Goal: Task Accomplishment & Management: Manage account settings

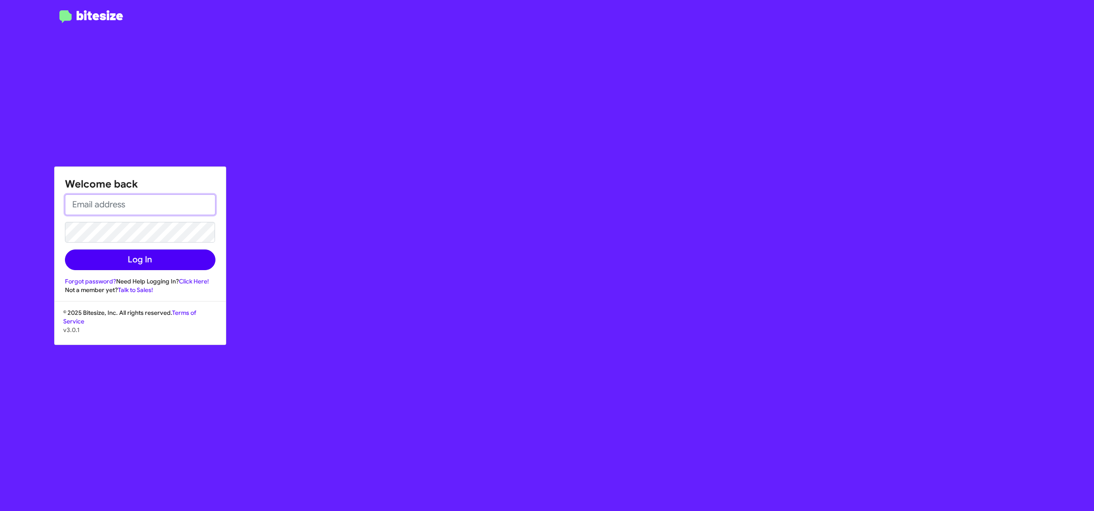
type input "[EMAIL_ADDRESS][DOMAIN_NAME]"
click at [194, 266] on button "Log In" at bounding box center [140, 259] width 150 height 21
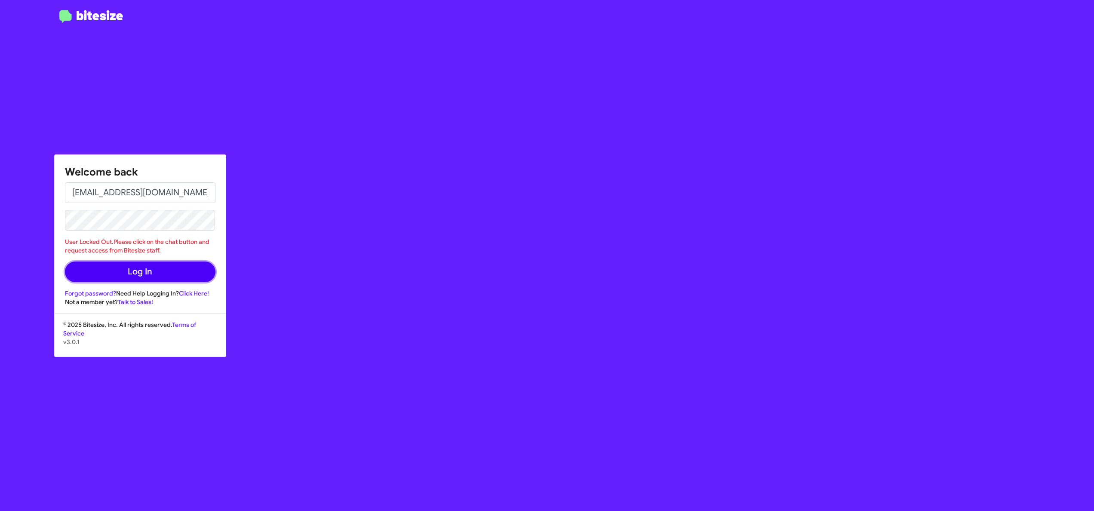
click at [120, 267] on button "Log In" at bounding box center [140, 271] width 150 height 21
click at [158, 271] on button "Log In" at bounding box center [140, 271] width 150 height 21
click at [157, 271] on button "Log In" at bounding box center [140, 271] width 150 height 21
click at [65, 261] on button "Log In" at bounding box center [140, 271] width 150 height 21
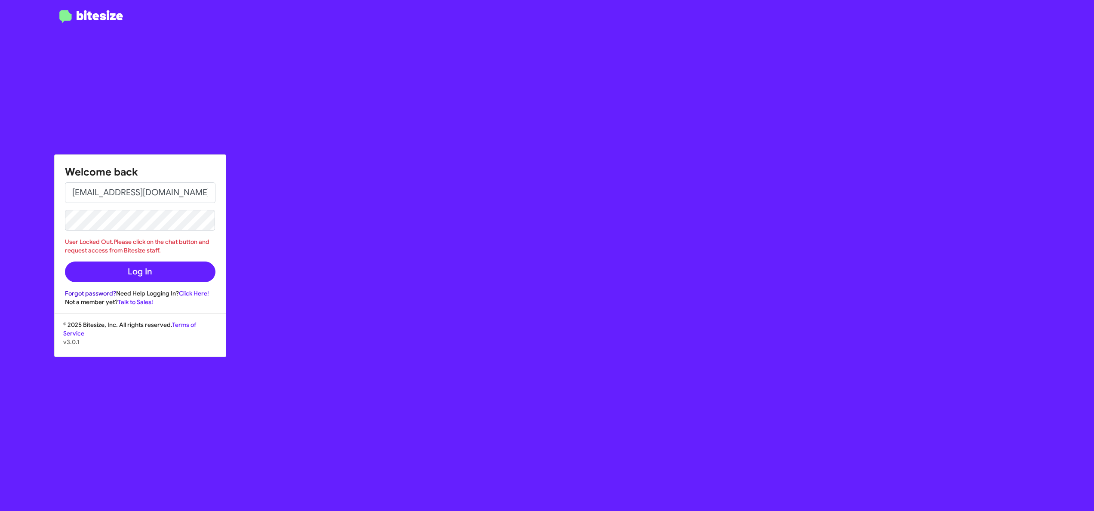
click at [103, 291] on link "Forgot password?" at bounding box center [90, 293] width 51 height 8
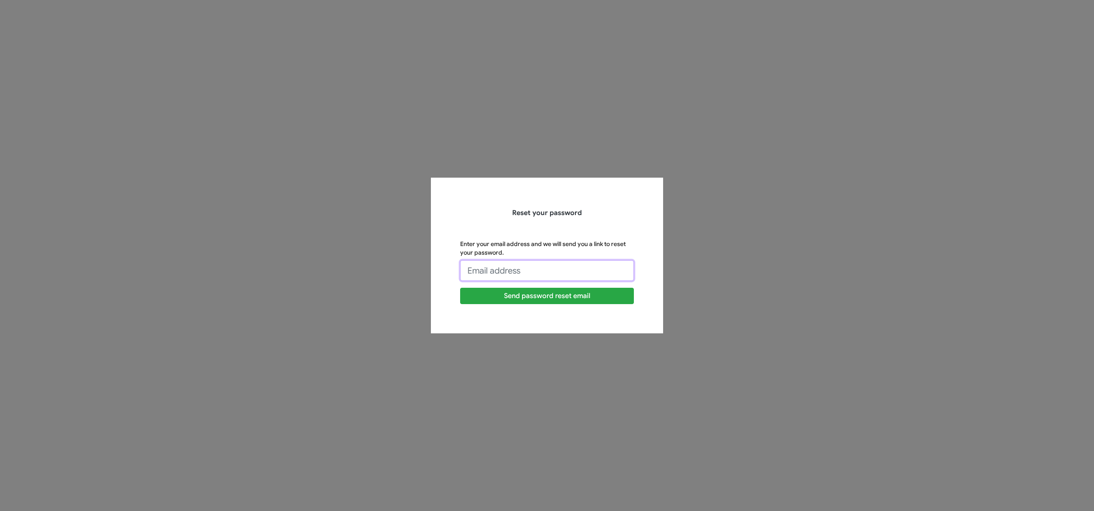
click at [559, 261] on input "Enter your email address and we will send you a link to reset your password." at bounding box center [547, 270] width 174 height 21
click at [489, 270] on input "Enter your email address and we will send you a link to reset your password." at bounding box center [547, 270] width 174 height 21
type input "[EMAIL_ADDRESS][DOMAIN_NAME]"
click at [489, 301] on button "Send password reset email" at bounding box center [547, 296] width 174 height 16
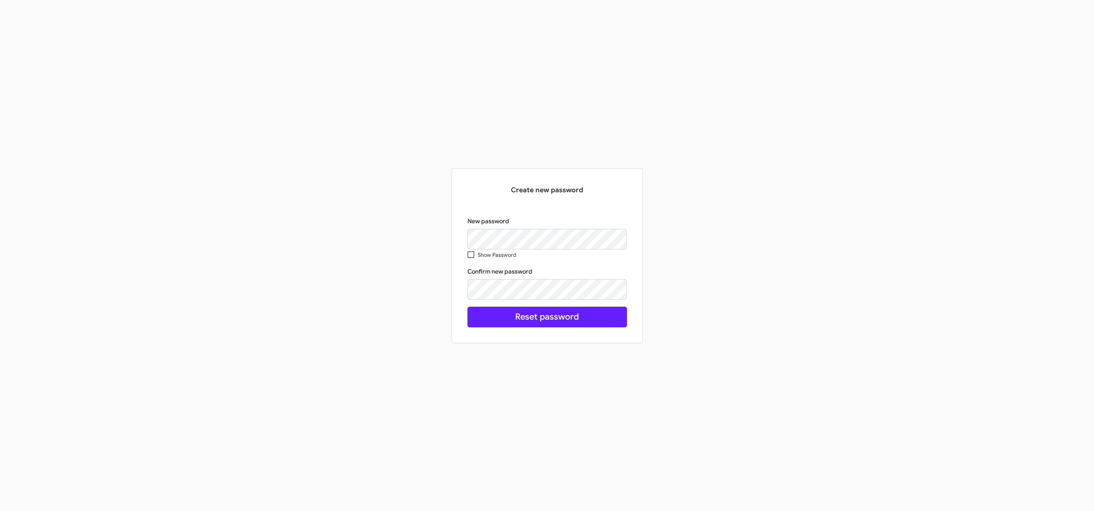
click at [470, 258] on label "Show Password" at bounding box center [491, 254] width 49 height 11
click at [470, 258] on input "Show Password" at bounding box center [470, 258] width 0 height 0
checkbox input "true"
click at [573, 315] on button "Reset password" at bounding box center [547, 317] width 160 height 21
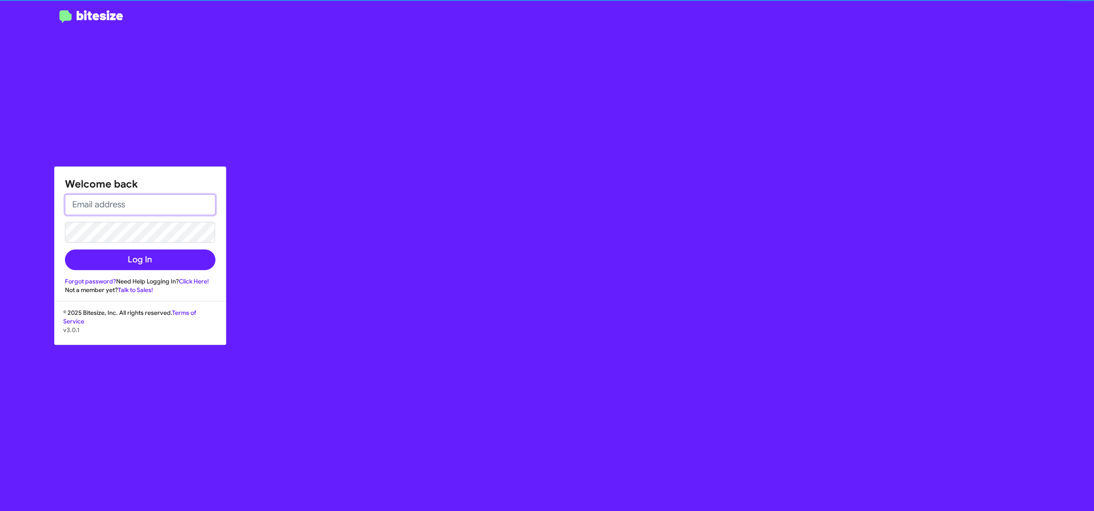
type input "[EMAIL_ADDRESS][DOMAIN_NAME]"
click at [166, 257] on button "Log In" at bounding box center [140, 259] width 150 height 21
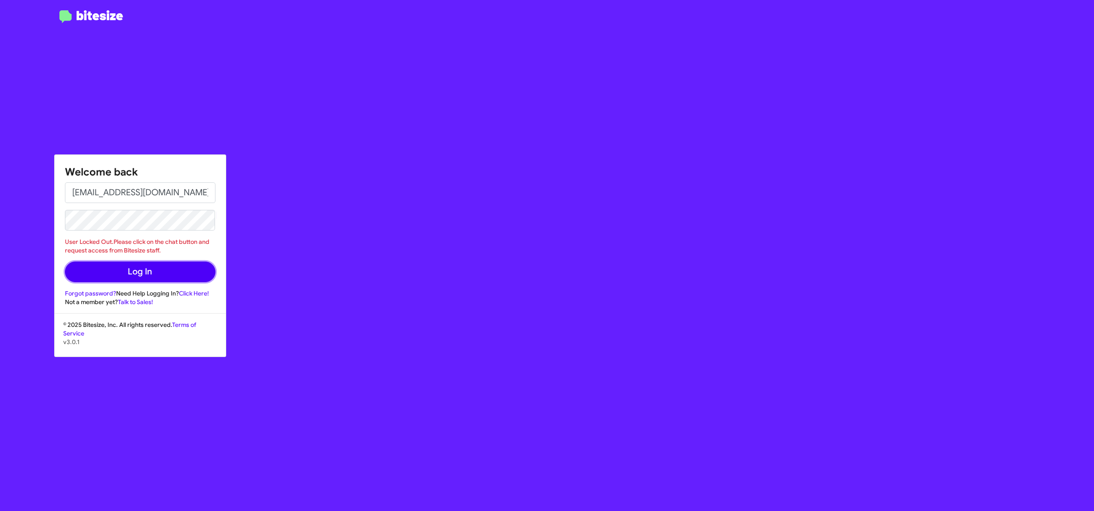
click at [150, 269] on button "Log In" at bounding box center [140, 271] width 150 height 21
click at [201, 292] on link "Click Here!" at bounding box center [194, 293] width 30 height 8
click at [188, 23] on div "Welcome back yordanorios@marinluxurycars.com User Locked Out.Please click on th…" at bounding box center [638, 255] width 912 height 511
click at [170, 69] on div at bounding box center [91, 260] width 182 height 500
click at [240, 83] on div "Welcome back yordanorios@marinluxurycars.com User Locked Out.Please click on th…" at bounding box center [638, 255] width 912 height 511
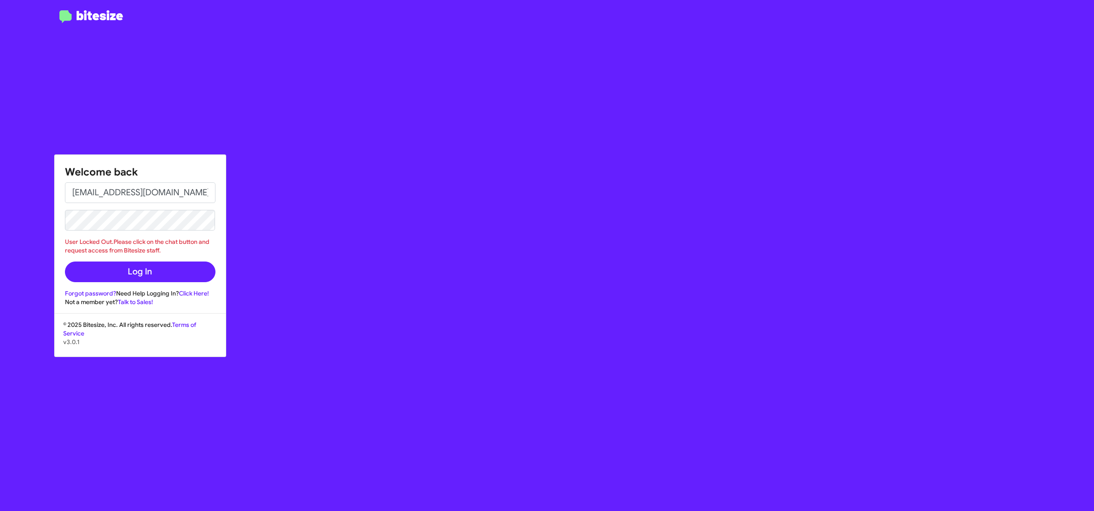
click at [296, 97] on div "Welcome back yordanorios@marinluxurycars.com User Locked Out.Please click on th…" at bounding box center [638, 255] width 912 height 511
click at [330, 124] on div "Welcome back yordanorios@marinluxurycars.com User Locked Out.Please click on th…" at bounding box center [638, 255] width 912 height 511
drag, startPoint x: 194, startPoint y: 95, endPoint x: 209, endPoint y: 167, distance: 72.8
click at [195, 95] on div "Welcome back yordanorios@marinluxurycars.com User Locked Out.Please click on th…" at bounding box center [638, 255] width 912 height 511
click at [144, 272] on button "Log In" at bounding box center [140, 271] width 150 height 21
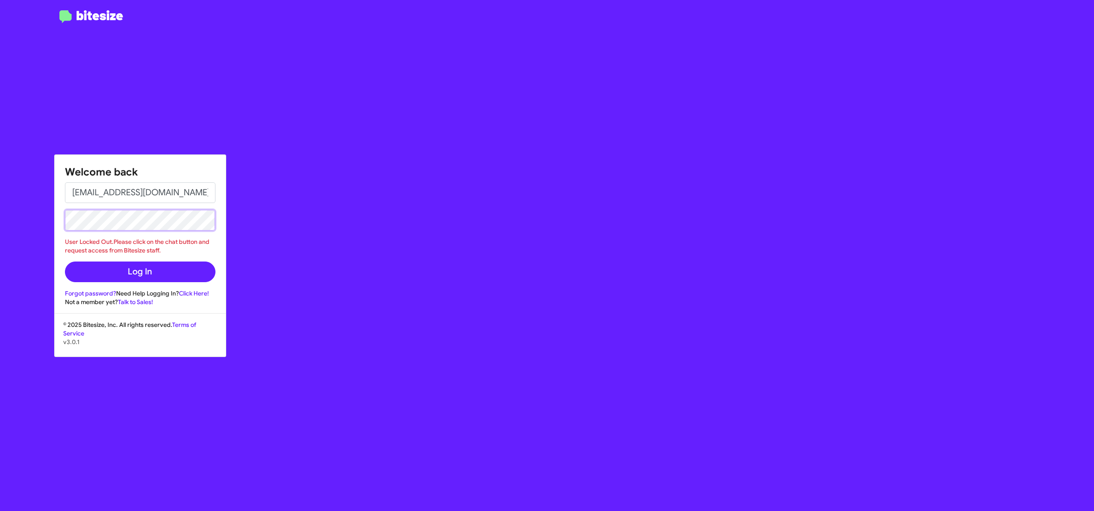
click at [65, 261] on button "Log In" at bounding box center [140, 271] width 150 height 21
click at [152, 272] on button "Log In" at bounding box center [140, 271] width 150 height 21
click at [64, 238] on div "Welcome back yordanorios@marinluxurycars.com User Locked Out.Please click on th…" at bounding box center [140, 230] width 171 height 151
drag, startPoint x: 64, startPoint y: 238, endPoint x: 170, endPoint y: 247, distance: 106.1
click at [170, 247] on div "User Locked Out.Please click on the chat button and request access from Bitesiz…" at bounding box center [140, 245] width 150 height 17
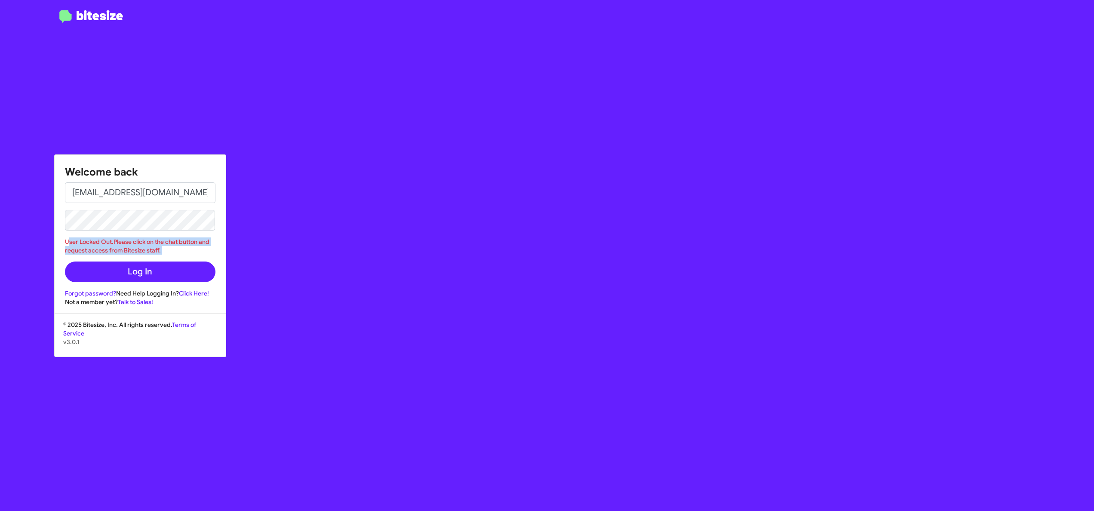
drag, startPoint x: 170, startPoint y: 247, endPoint x: 157, endPoint y: 247, distance: 12.9
copy form "User Locked Out.Please click on the chat button and request access from Bitesiz…"
click at [128, 65] on div at bounding box center [91, 260] width 182 height 500
click at [225, 414] on div "Welcome back yordanorios@marinluxurycars.com User Locked Out.Please click on th…" at bounding box center [638, 255] width 912 height 511
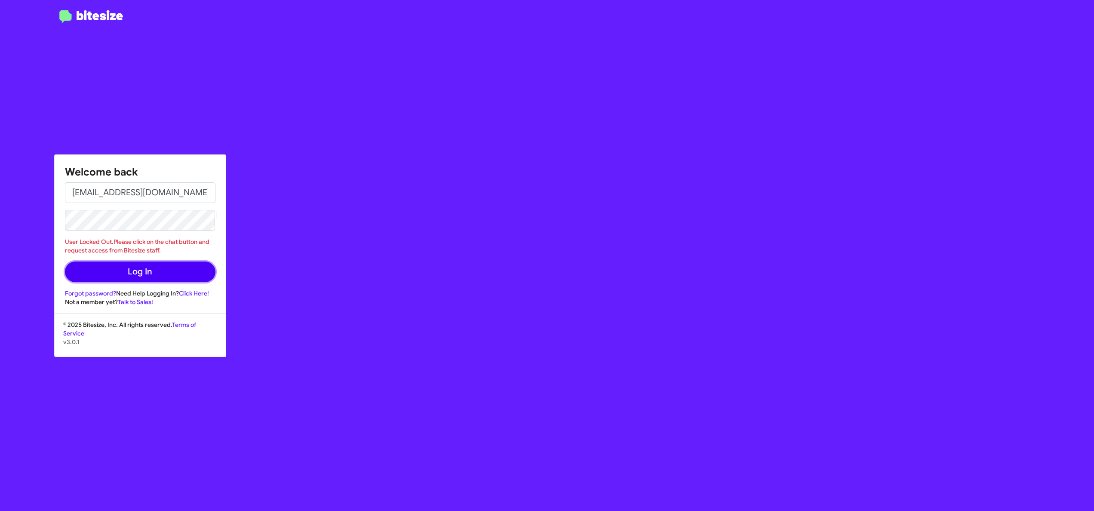
click at [152, 264] on button "Log In" at bounding box center [140, 271] width 150 height 21
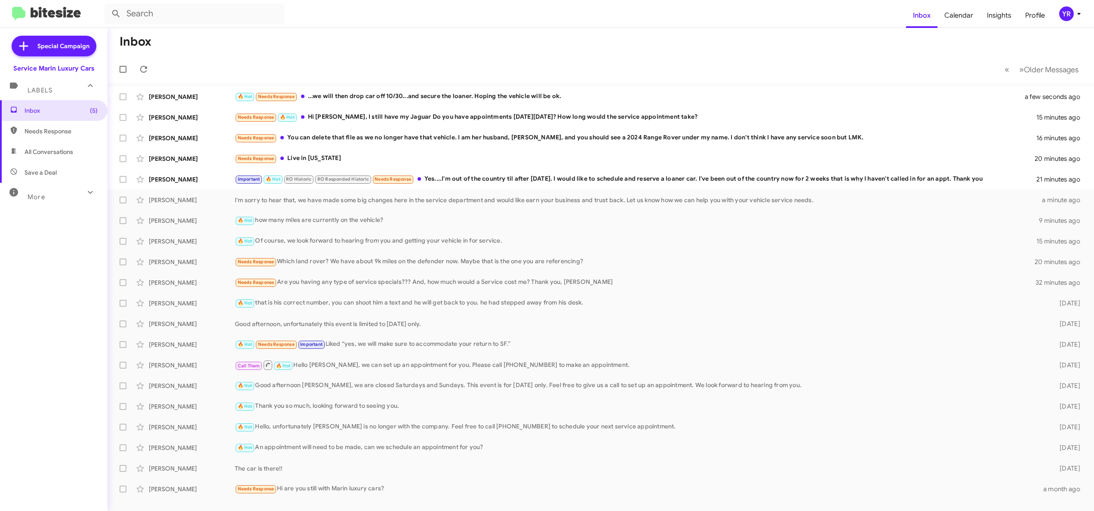
click at [432, 47] on mat-toolbar-row "Inbox" at bounding box center [600, 42] width 986 height 28
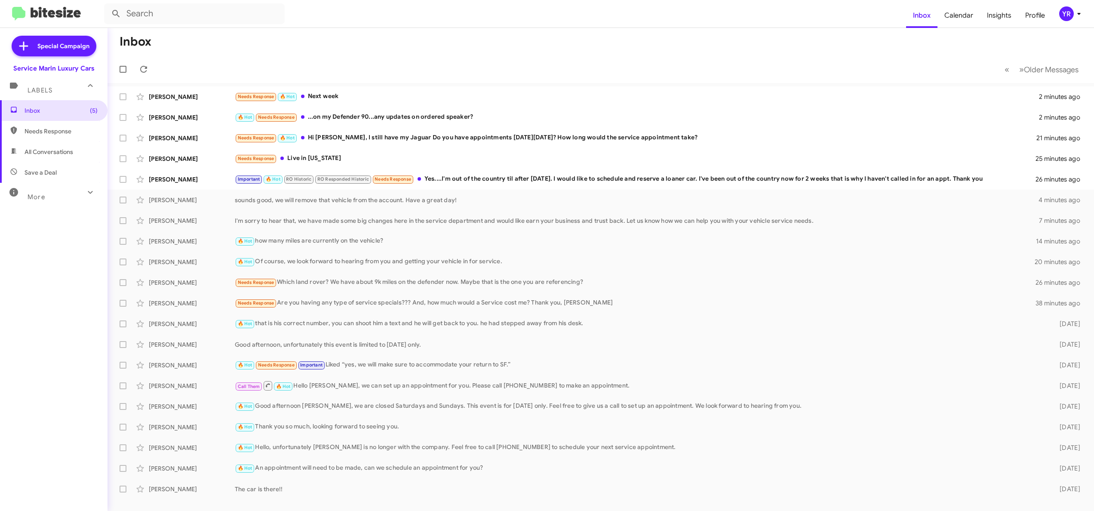
click at [76, 260] on div "Inbox (5) Needs Response All Conversations Save a Deal More Important 🔥 Hot App…" at bounding box center [53, 253] width 107 height 307
click at [1026, 10] on span "Profile" at bounding box center [1035, 15] width 34 height 25
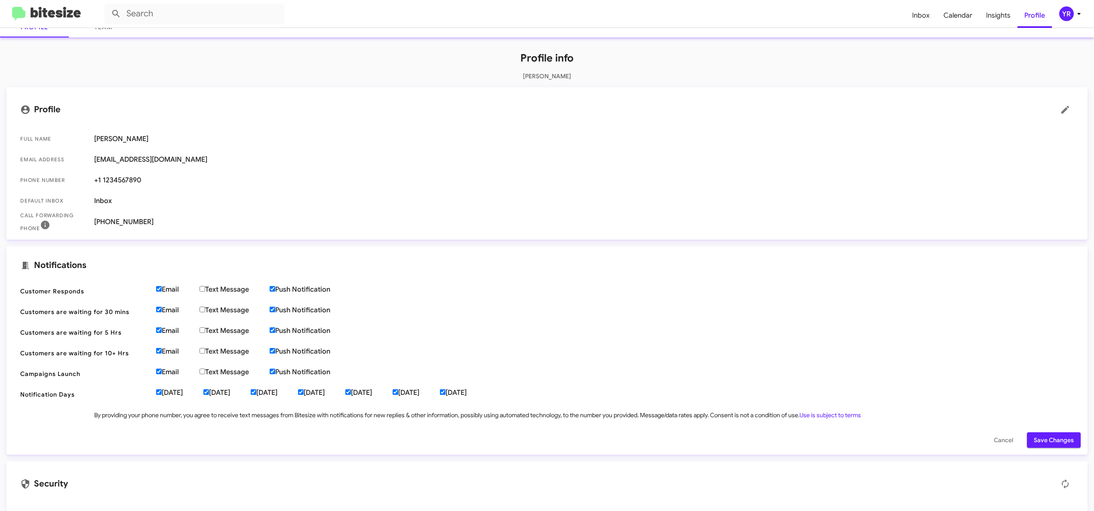
scroll to position [83, 0]
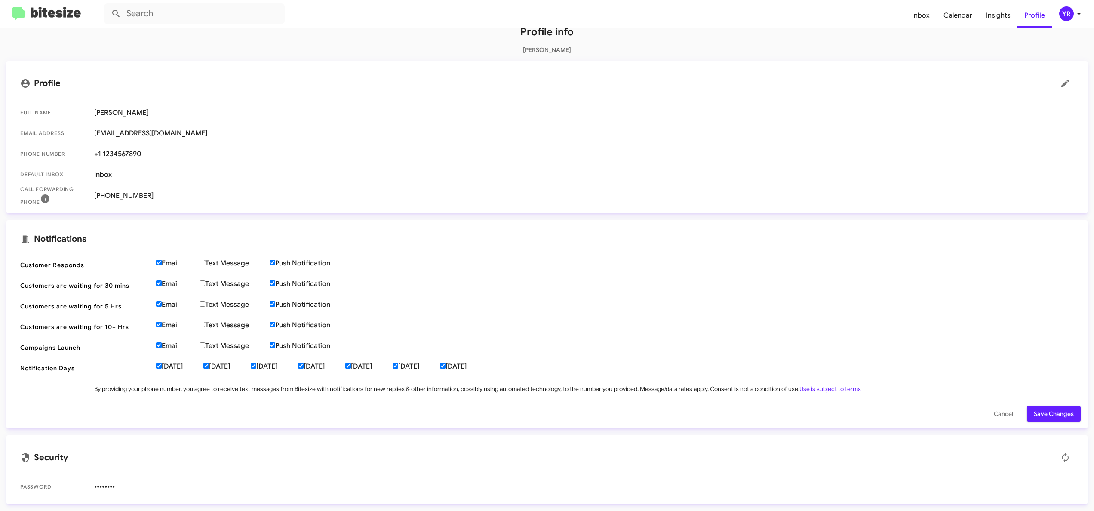
click at [160, 346] on input "Email" at bounding box center [159, 345] width 6 height 6
checkbox input "false"
drag, startPoint x: 159, startPoint y: 324, endPoint x: 160, endPoint y: 314, distance: 10.4
click at [159, 324] on input "Email" at bounding box center [159, 325] width 6 height 6
checkbox input "false"
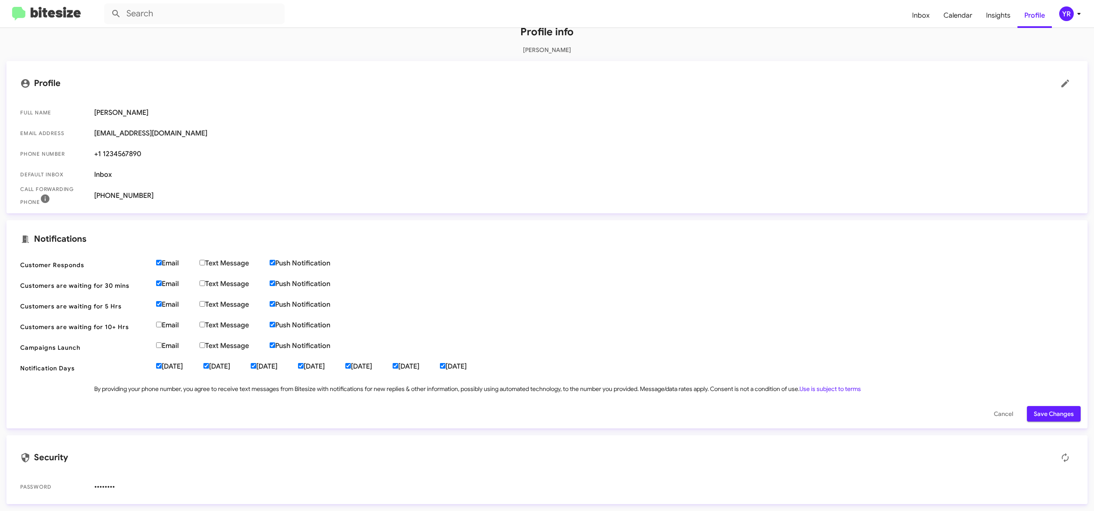
click at [160, 304] on input "Email" at bounding box center [159, 304] width 6 height 6
checkbox input "false"
click at [159, 283] on input "Email" at bounding box center [159, 283] width 6 height 6
checkbox input "false"
click at [160, 262] on input "Email" at bounding box center [159, 263] width 6 height 6
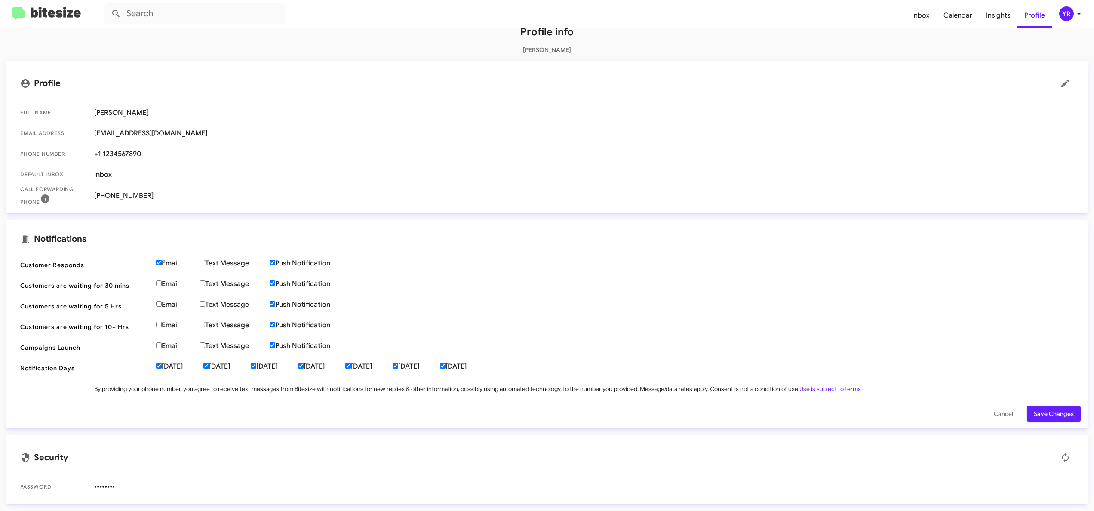
checkbox input "false"
click at [162, 345] on label "Email" at bounding box center [177, 345] width 43 height 9
click at [162, 345] on input "Email" at bounding box center [159, 345] width 6 height 6
checkbox input "true"
click at [160, 324] on input "Email" at bounding box center [159, 325] width 6 height 6
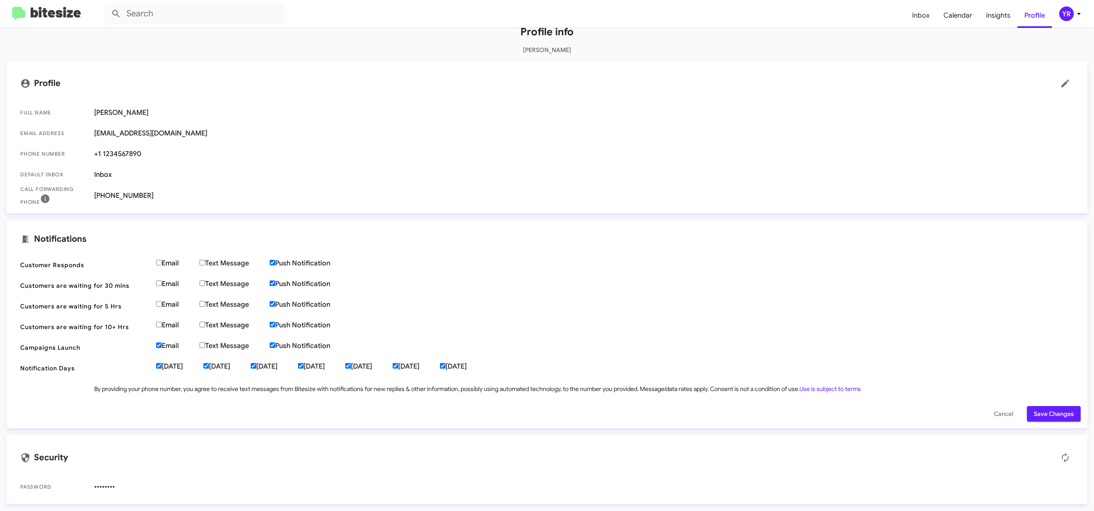
checkbox input "true"
click at [159, 303] on input "Email" at bounding box center [159, 304] width 6 height 6
checkbox input "true"
click at [158, 281] on input "Email" at bounding box center [159, 283] width 6 height 6
checkbox input "true"
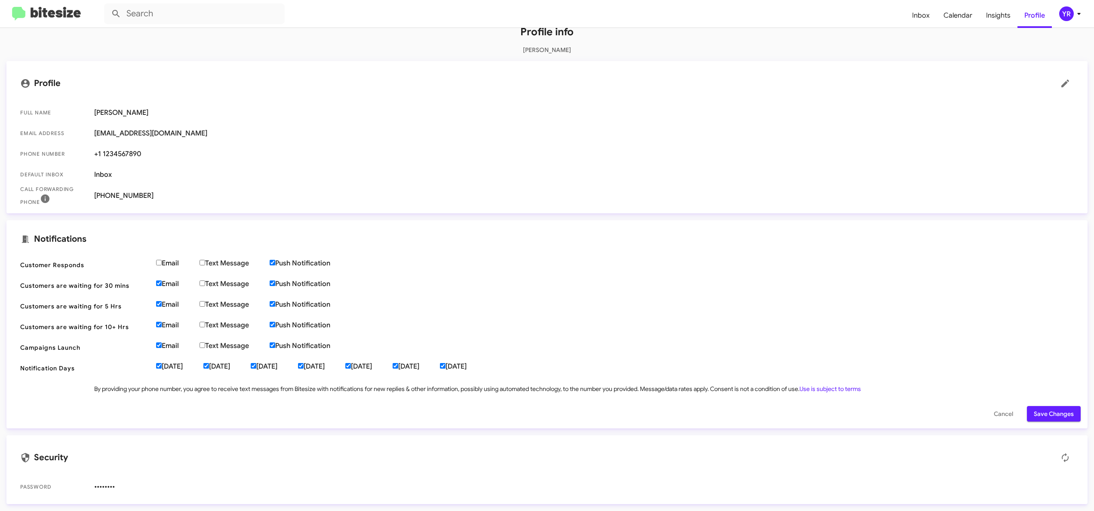
click at [1044, 420] on span "Save Changes" at bounding box center [1054, 413] width 40 height 15
click at [992, 20] on span "Insights" at bounding box center [998, 15] width 38 height 25
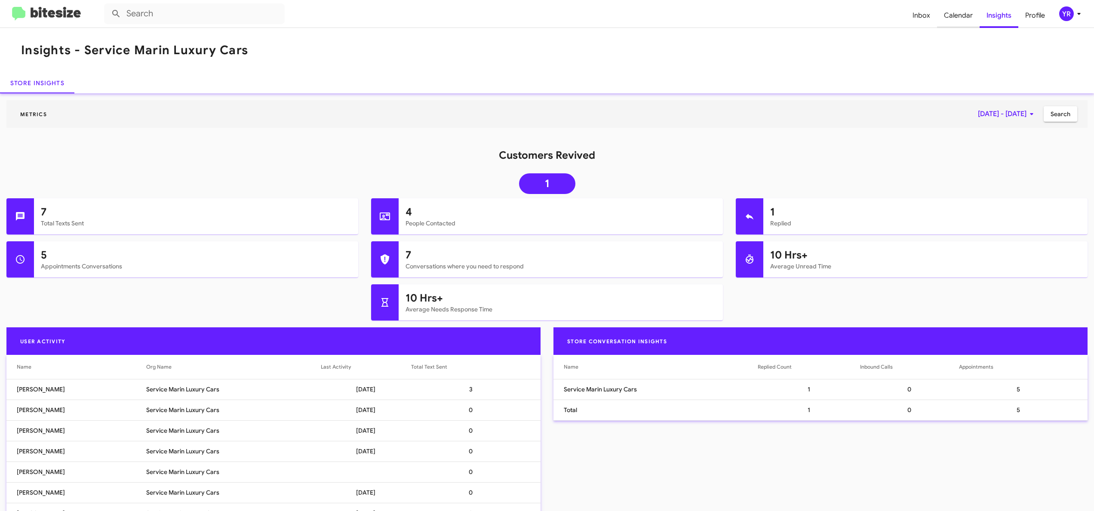
click at [951, 9] on span "Calendar" at bounding box center [958, 15] width 43 height 25
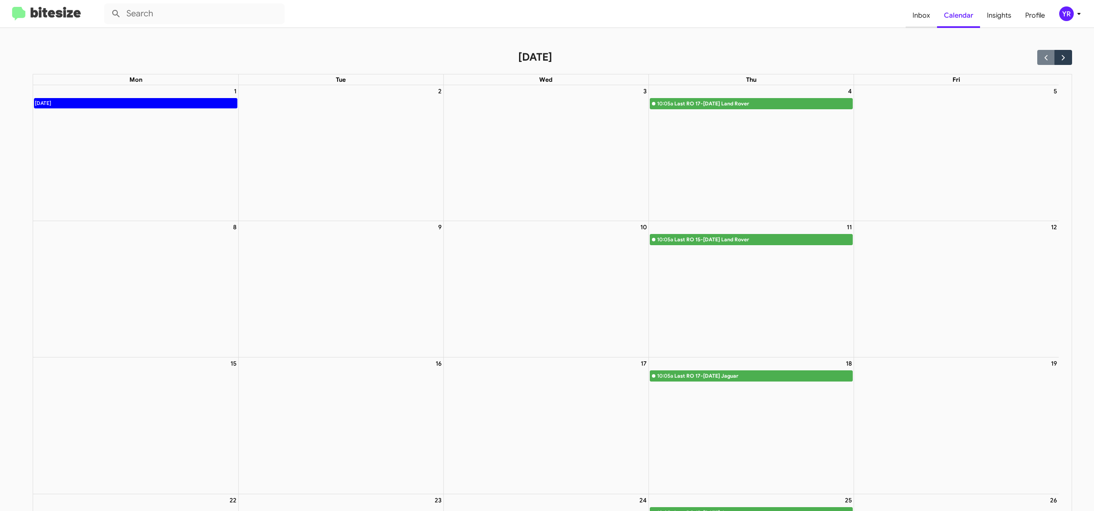
click at [926, 15] on span "Inbox" at bounding box center [921, 15] width 31 height 25
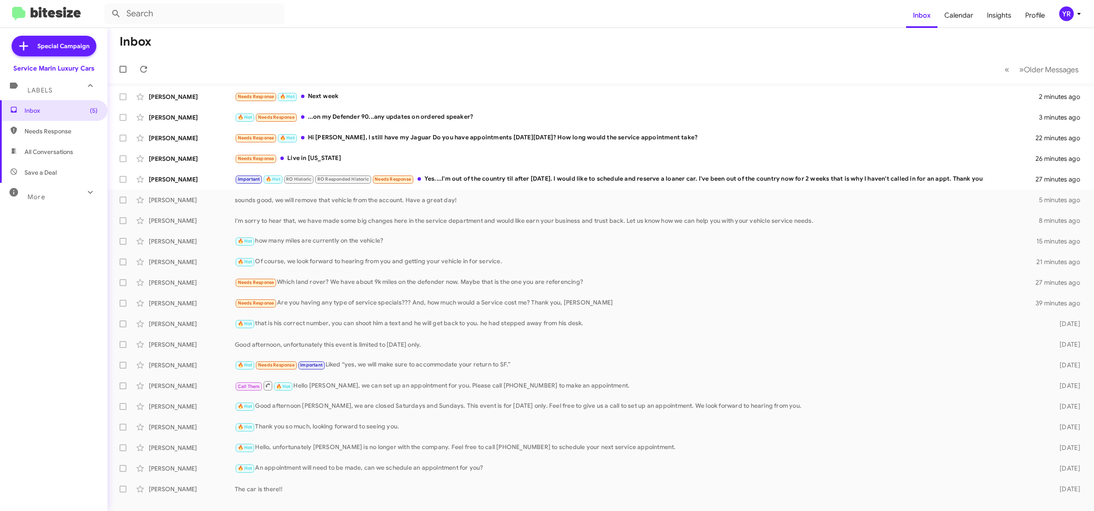
click at [1075, 11] on icon at bounding box center [1079, 14] width 10 height 10
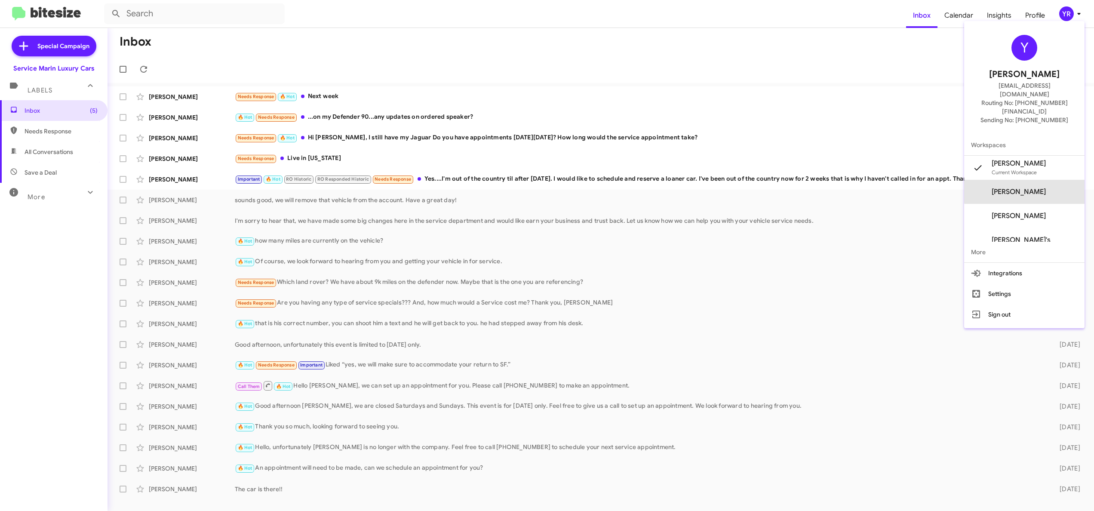
click at [1032, 187] on span "[PERSON_NAME]" at bounding box center [1019, 191] width 54 height 9
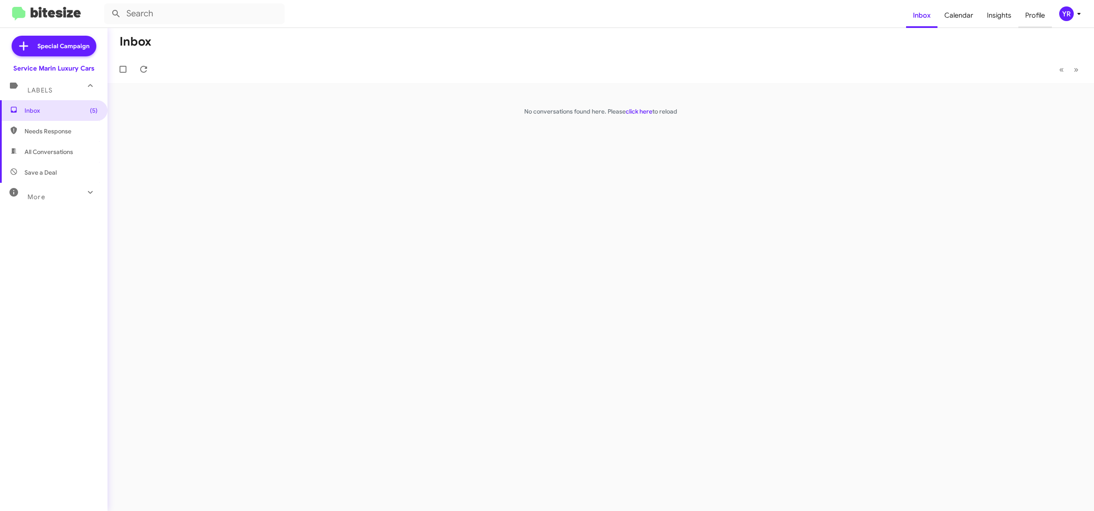
click at [1038, 21] on span "Profile" at bounding box center [1035, 15] width 34 height 25
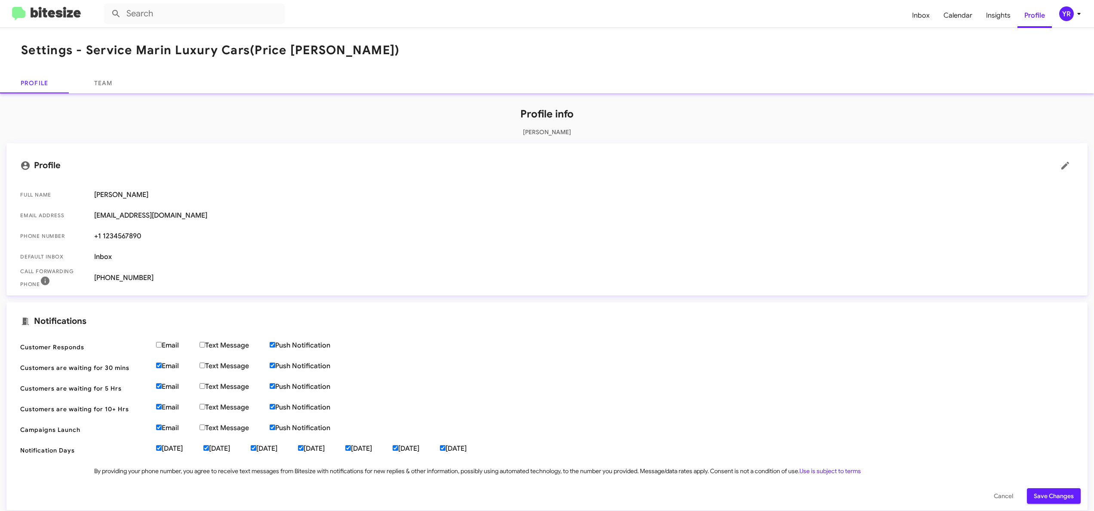
scroll to position [83, 0]
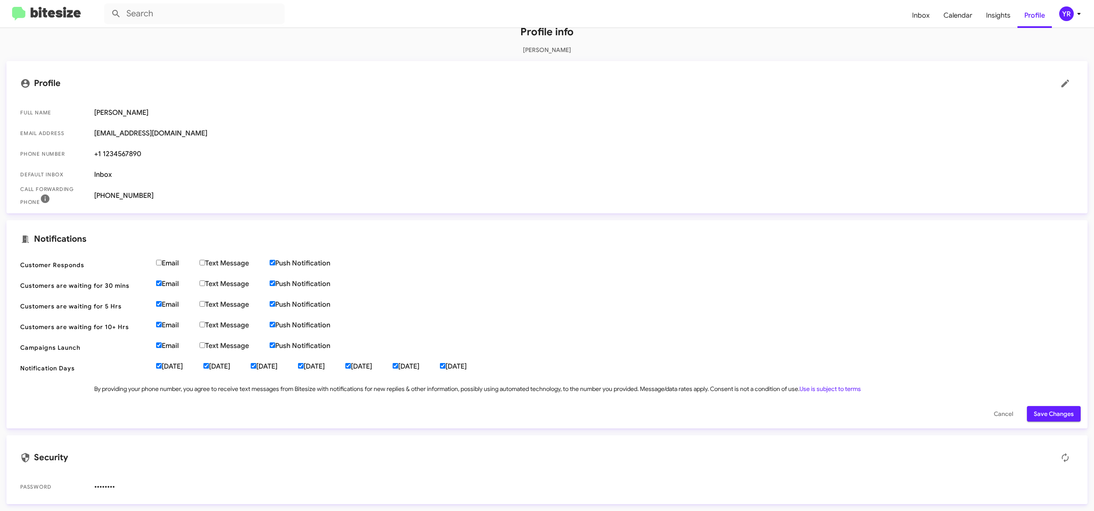
click at [1079, 15] on icon at bounding box center [1079, 14] width 10 height 10
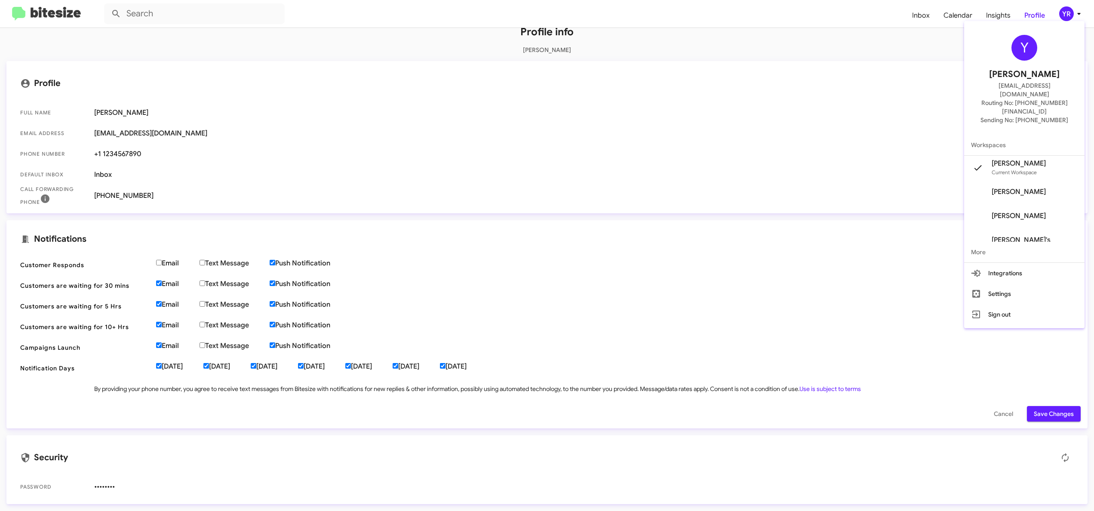
click at [1025, 159] on span "Tyler Smith's" at bounding box center [1019, 163] width 54 height 9
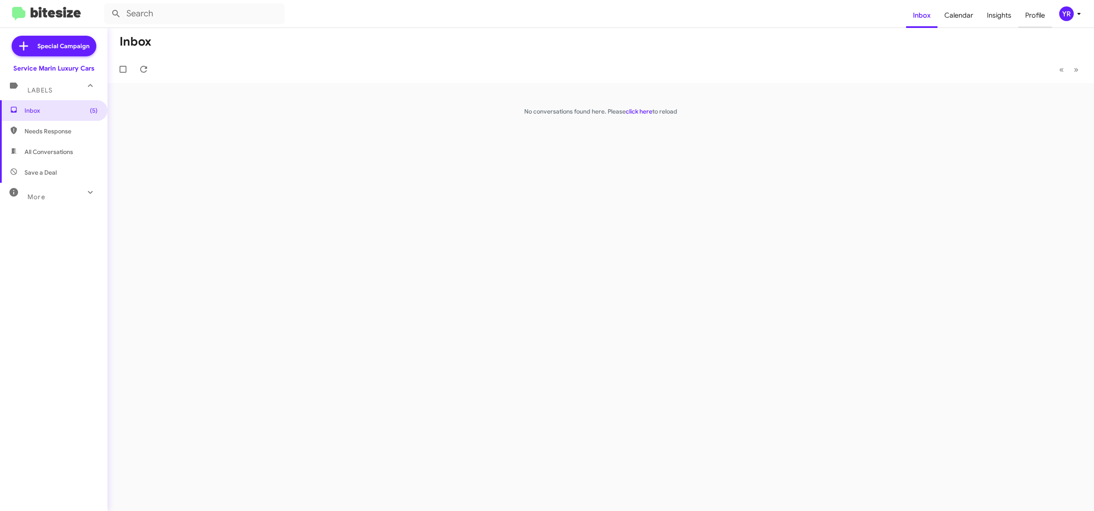
click at [1032, 18] on span "Profile" at bounding box center [1035, 15] width 34 height 25
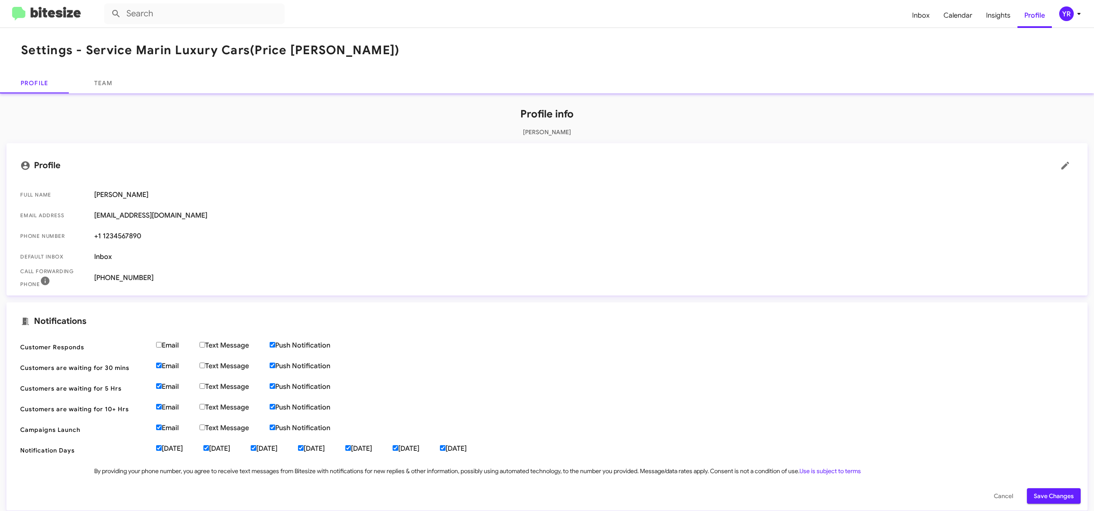
click at [1083, 11] on icon at bounding box center [1079, 14] width 10 height 10
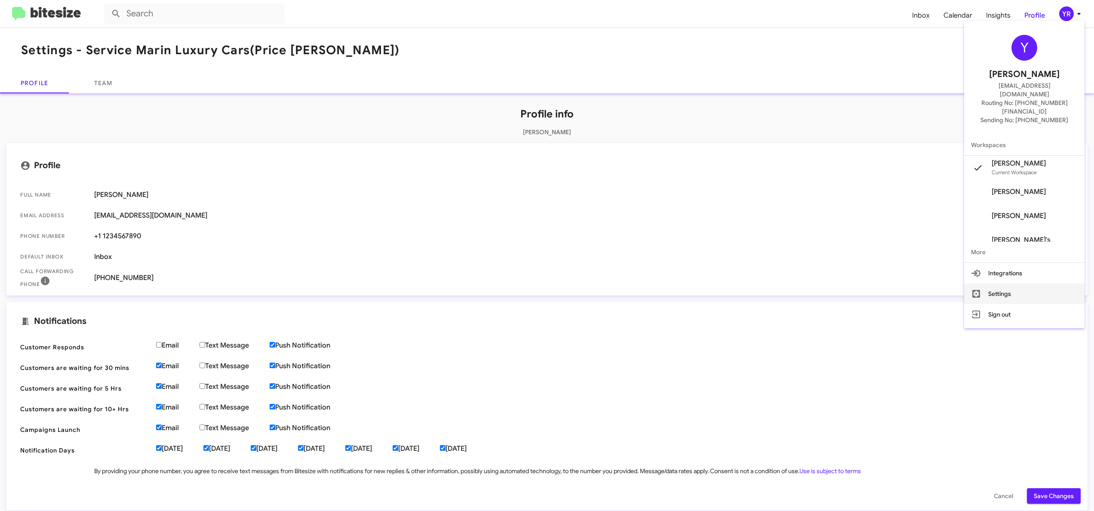
click at [1020, 283] on button "Settings" at bounding box center [1024, 293] width 120 height 21
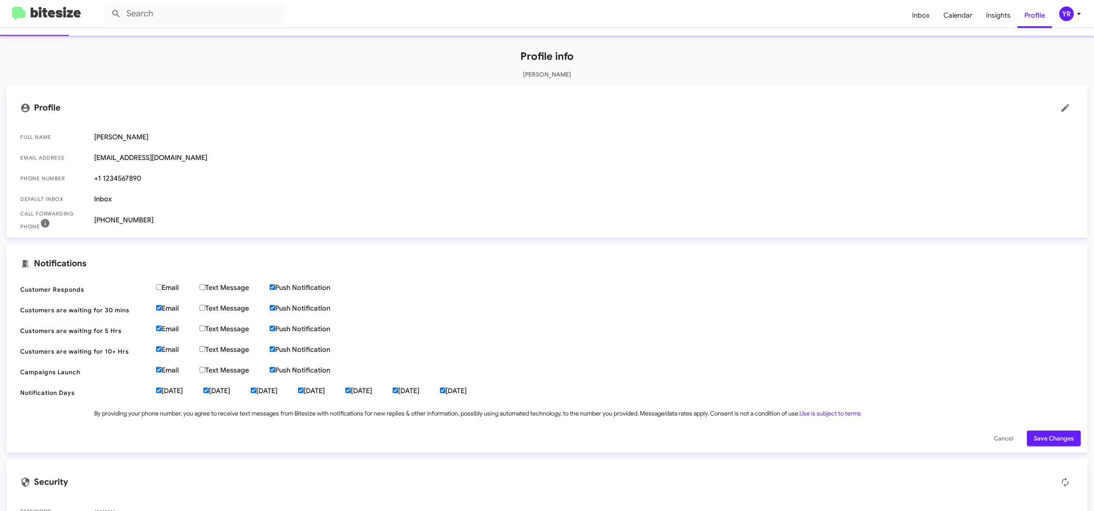
scroll to position [83, 0]
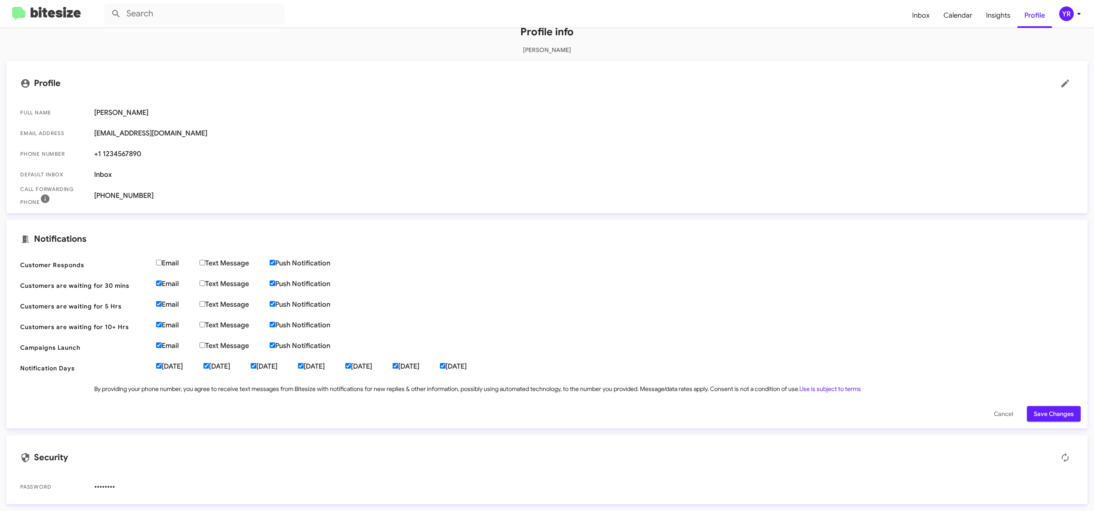
click at [1079, 14] on icon at bounding box center [1078, 14] width 3 height 2
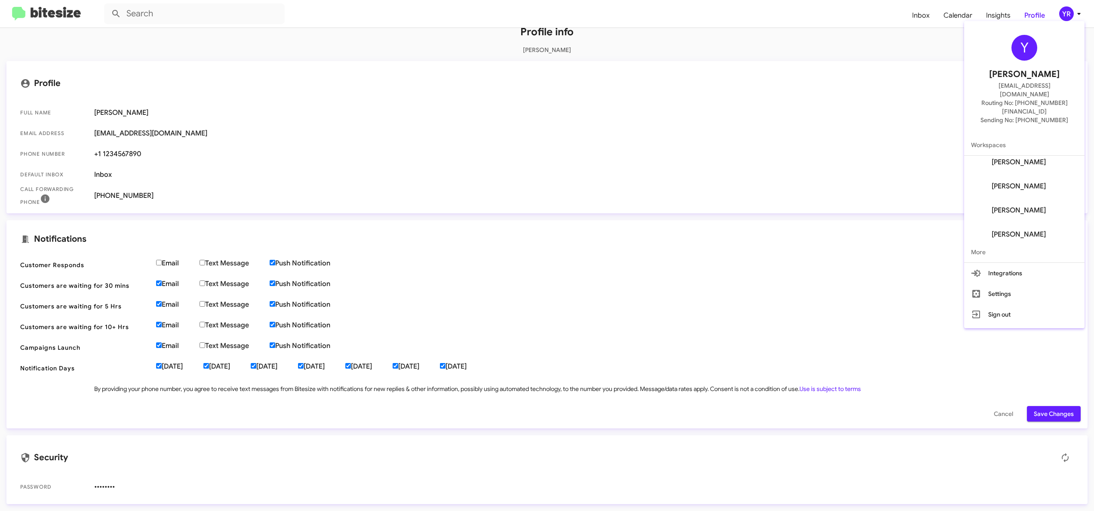
scroll to position [155, 0]
click at [1022, 283] on button "Settings" at bounding box center [1024, 293] width 120 height 21
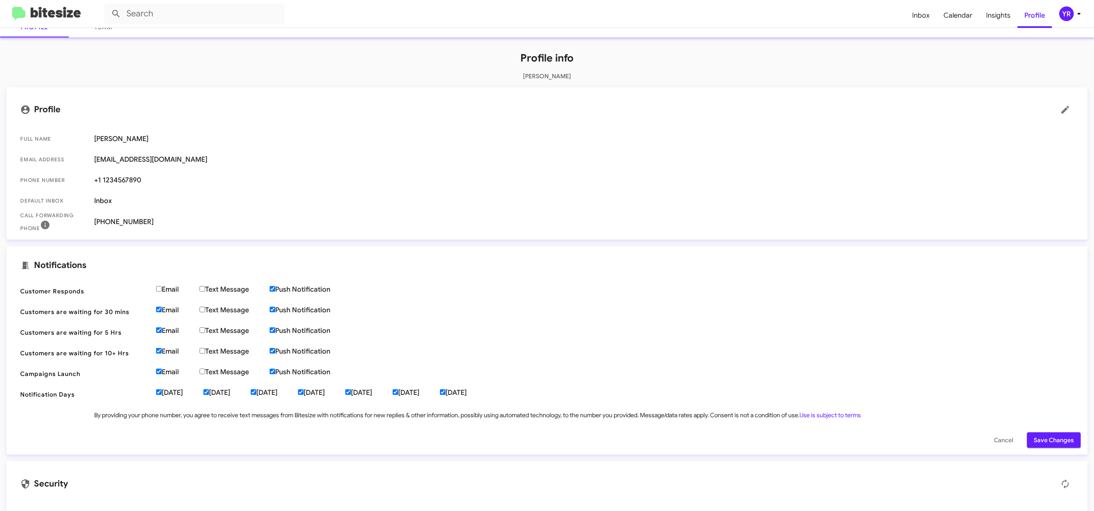
scroll to position [83, 0]
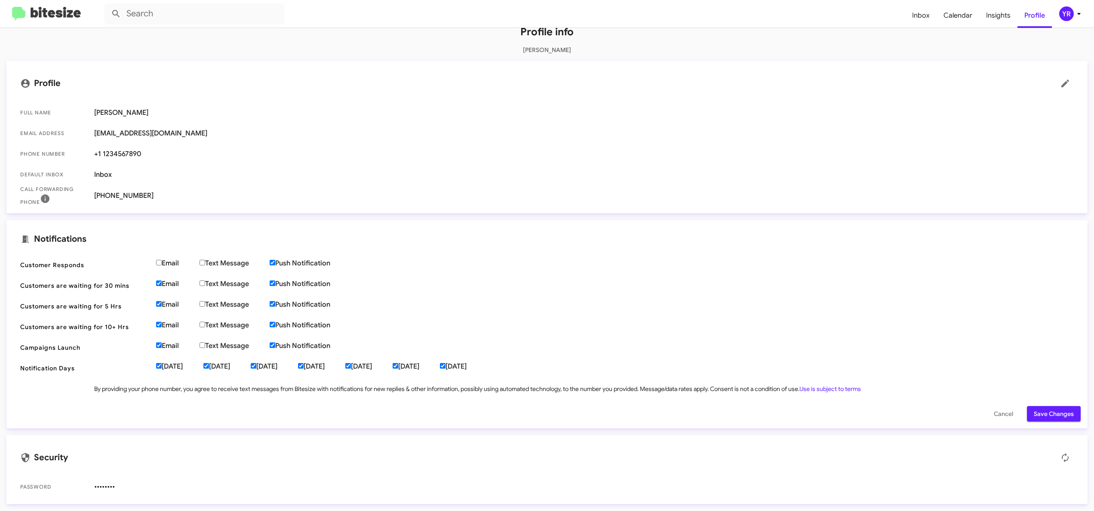
click at [1080, 13] on icon at bounding box center [1078, 14] width 3 height 2
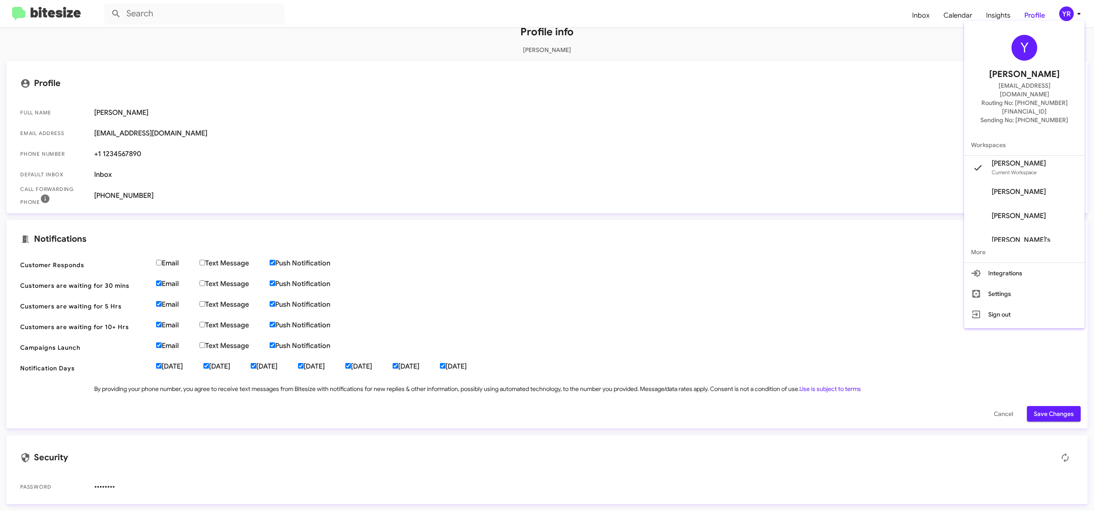
click at [1016, 212] on span "[PERSON_NAME]" at bounding box center [1019, 216] width 54 height 9
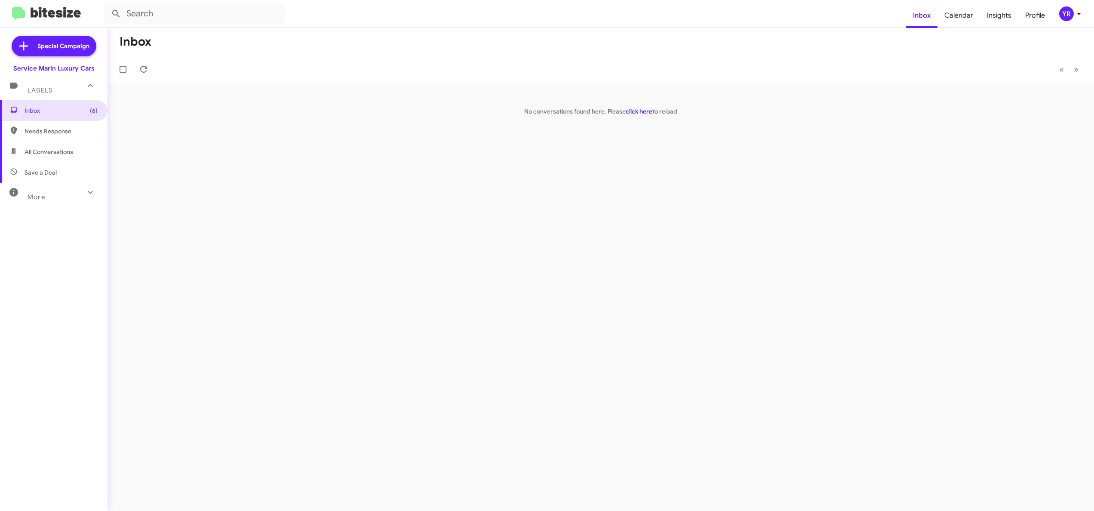
click at [632, 113] on link "click here" at bounding box center [639, 111] width 27 height 8
click at [148, 68] on icon at bounding box center [143, 69] width 10 height 10
click at [1077, 11] on icon at bounding box center [1079, 14] width 10 height 10
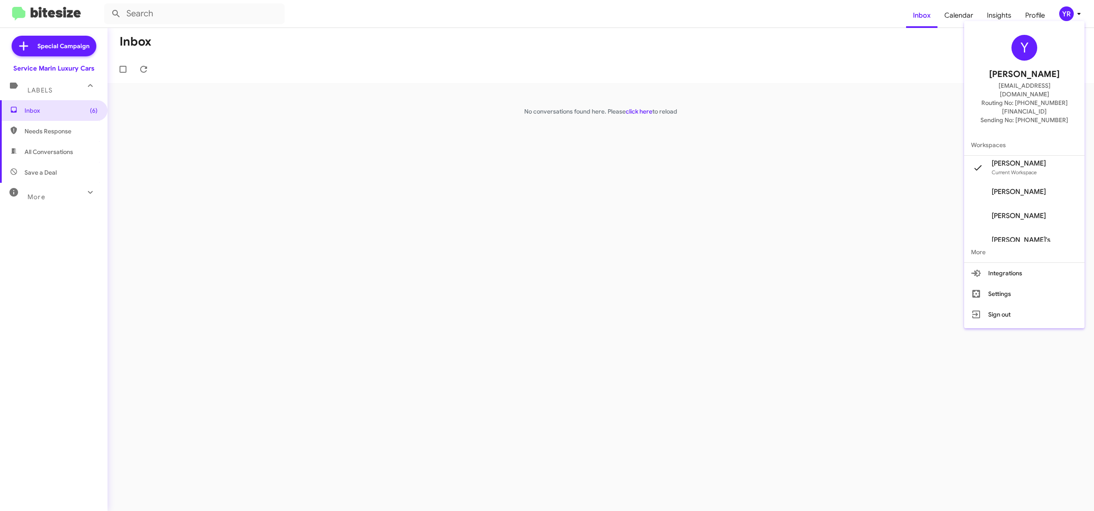
click at [1039, 14] on div at bounding box center [547, 255] width 1094 height 511
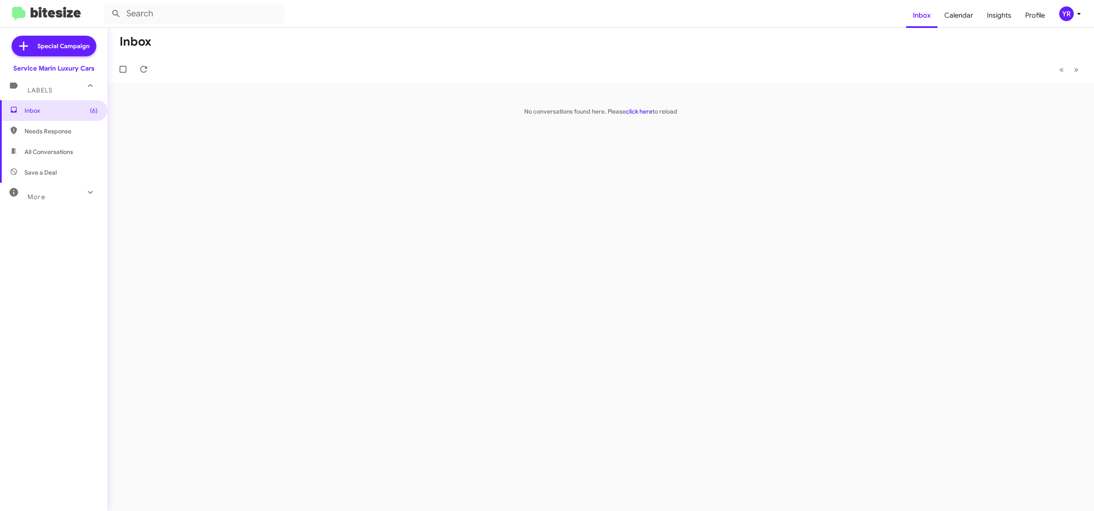
click at [1039, 14] on span "Profile" at bounding box center [1035, 15] width 34 height 25
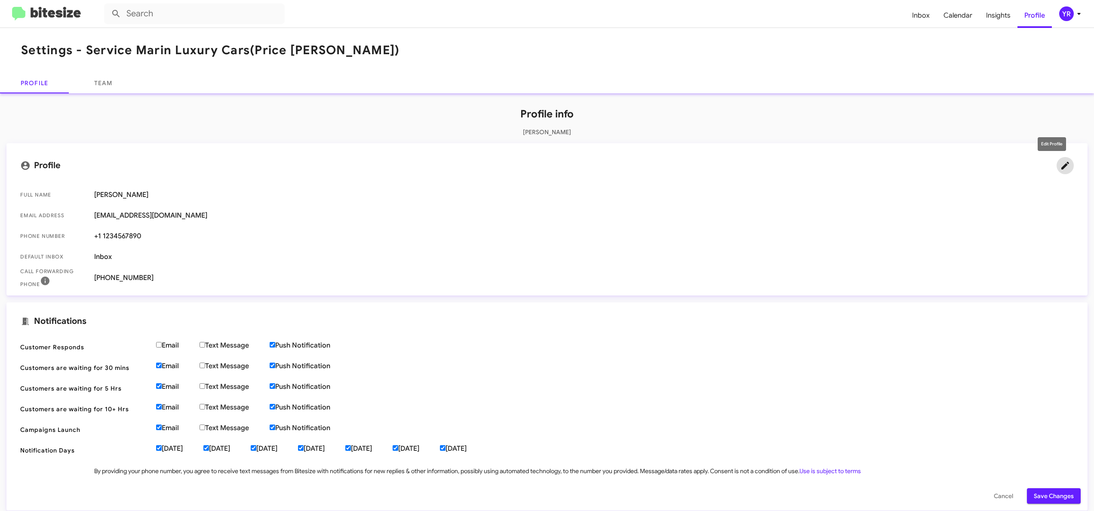
click at [1060, 161] on icon at bounding box center [1065, 165] width 10 height 10
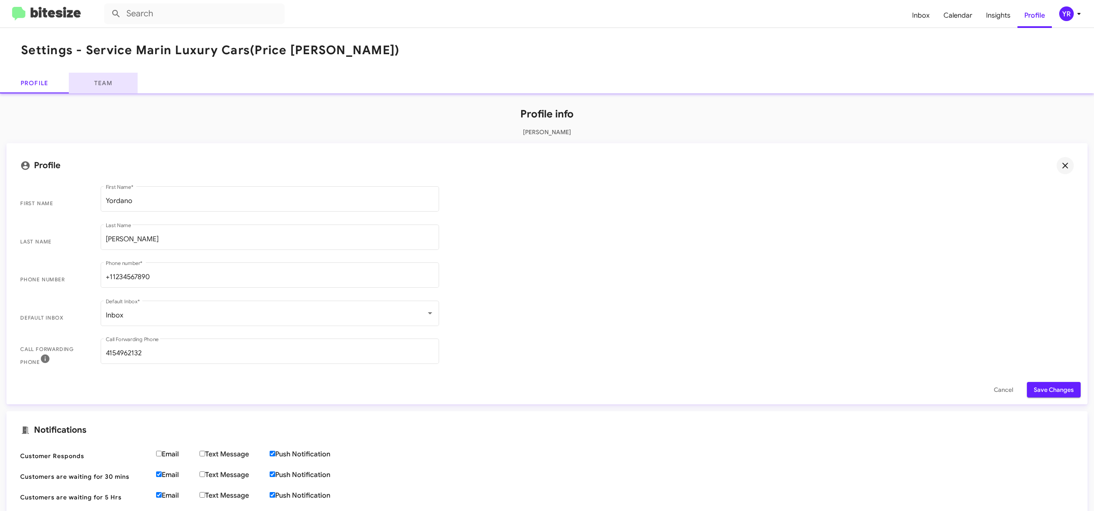
click at [117, 83] on link "Team" at bounding box center [103, 83] width 69 height 21
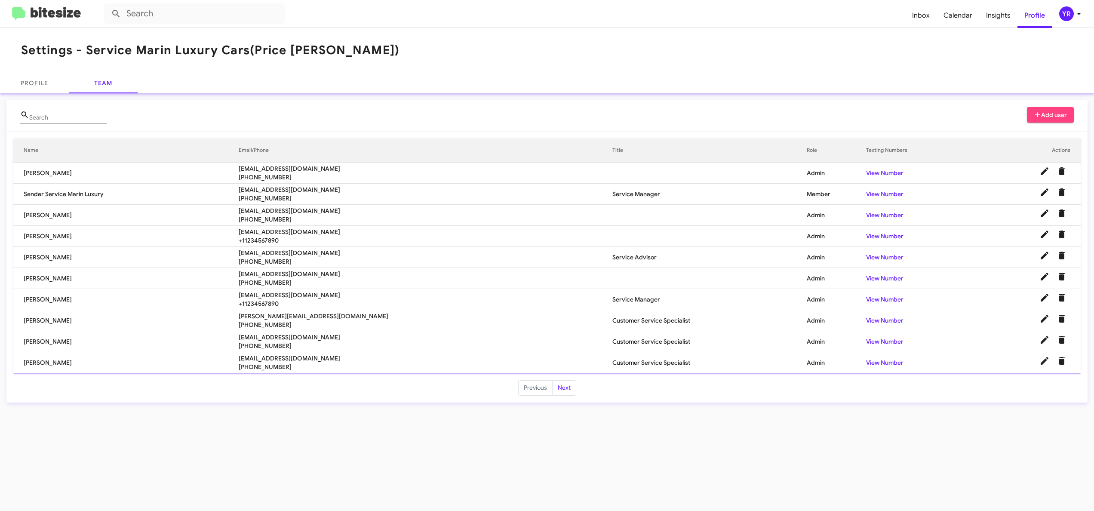
click at [127, 171] on td "[PERSON_NAME]" at bounding box center [125, 173] width 225 height 21
click at [52, 366] on td "[PERSON_NAME]" at bounding box center [125, 362] width 225 height 21
click at [1047, 342] on div "Archive User" at bounding box center [1061, 338] width 33 height 14
click at [1044, 339] on mat-tooltip-component "Archive User" at bounding box center [1061, 338] width 45 height 26
click at [1043, 341] on mat-tooltip-component "Archive User" at bounding box center [1061, 338] width 45 height 26
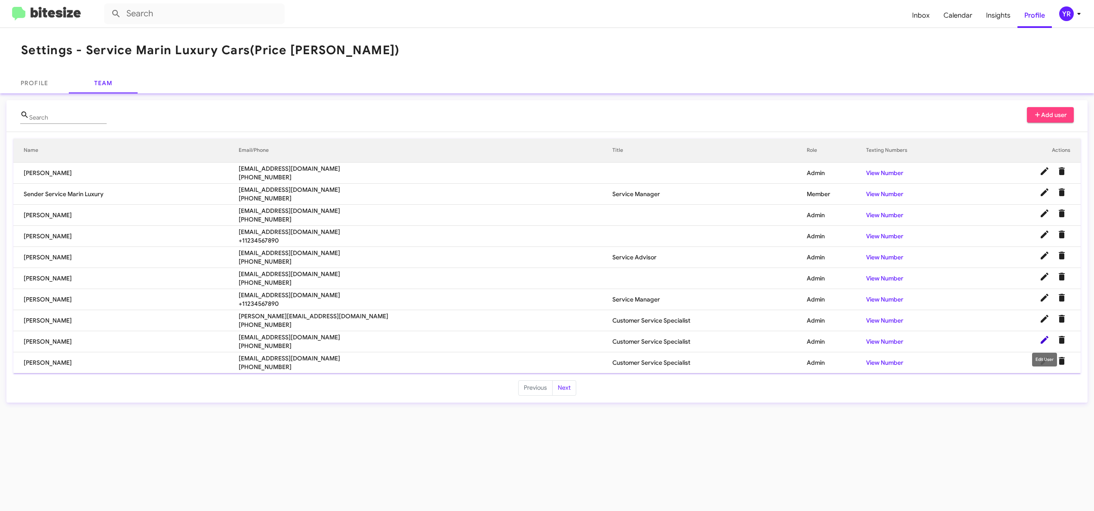
click at [1044, 340] on icon at bounding box center [1045, 340] width 8 height 8
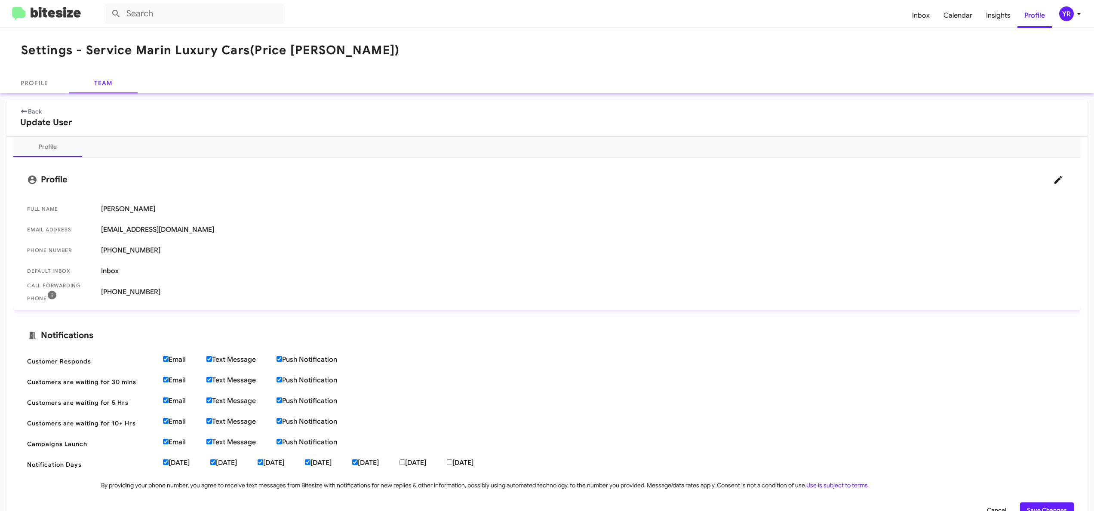
click at [214, 360] on label "Text Message" at bounding box center [241, 359] width 70 height 9
click at [212, 360] on input "Text Message" at bounding box center [209, 359] width 6 height 6
checkbox input "false"
click at [212, 380] on input "Text Message" at bounding box center [209, 380] width 6 height 6
checkbox input "false"
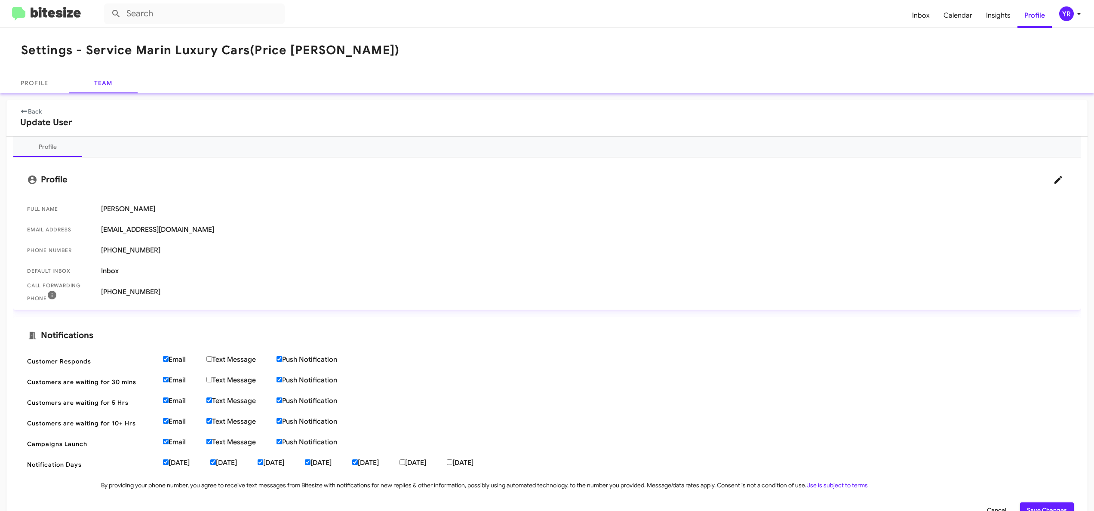
drag, startPoint x: 210, startPoint y: 399, endPoint x: 210, endPoint y: 406, distance: 6.9
click at [210, 400] on input "Text Message" at bounding box center [209, 400] width 6 height 6
checkbox input "false"
click at [212, 419] on input "Text Message" at bounding box center [209, 421] width 6 height 6
checkbox input "false"
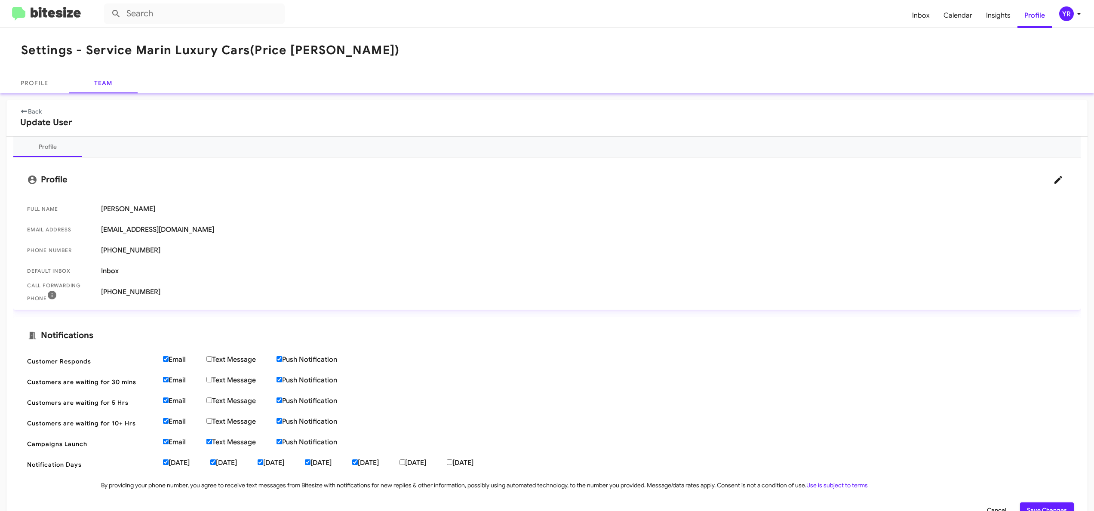
click at [211, 442] on input "Text Message" at bounding box center [209, 442] width 6 height 6
checkbox input "false"
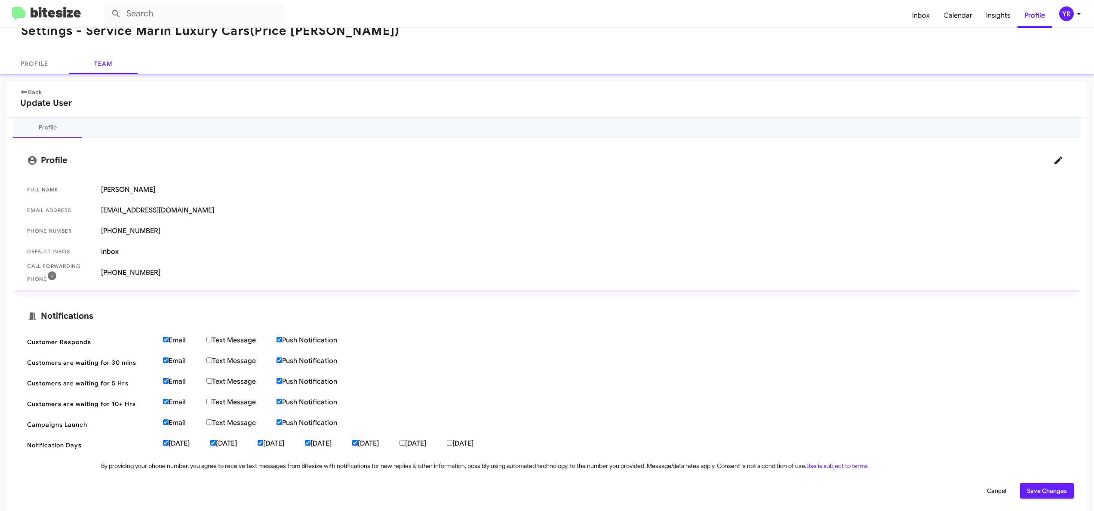
scroll to position [28, 0]
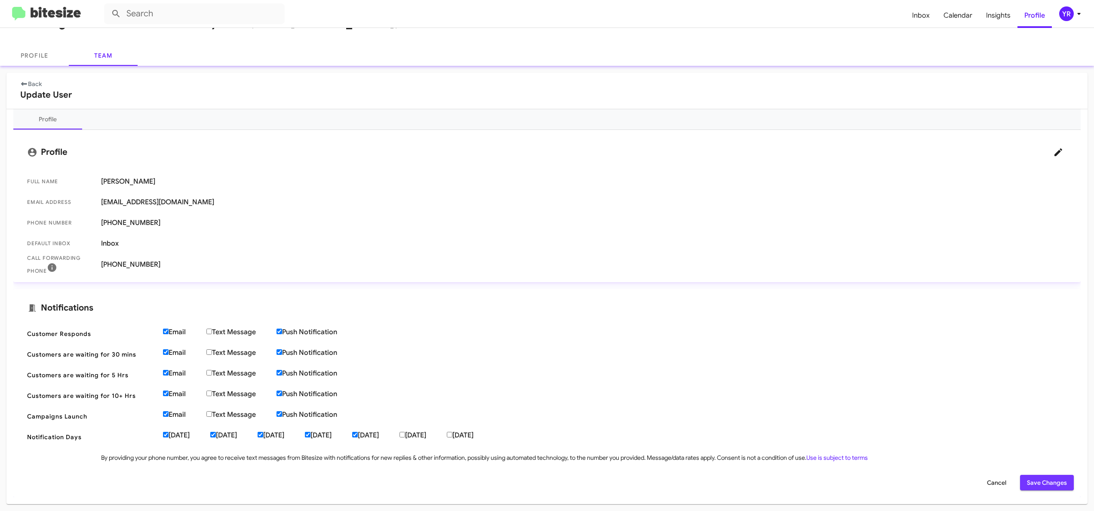
click at [1027, 479] on span "Save Changes" at bounding box center [1047, 482] width 40 height 15
click at [83, 58] on link "Team" at bounding box center [103, 55] width 69 height 21
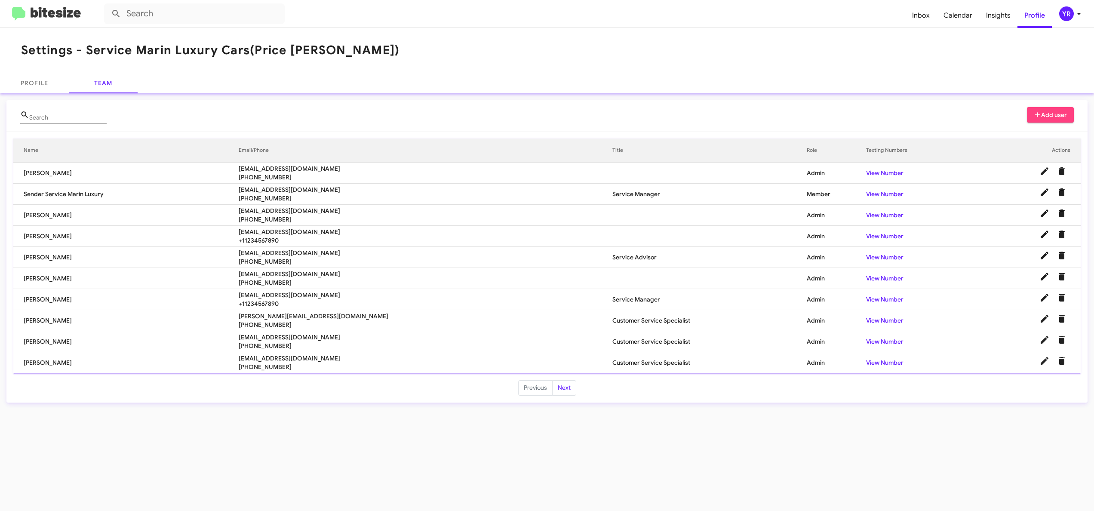
click at [28, 231] on td "[PERSON_NAME]" at bounding box center [125, 236] width 225 height 21
click at [37, 231] on td "[PERSON_NAME]" at bounding box center [125, 236] width 225 height 21
click at [1041, 236] on icon at bounding box center [1044, 234] width 10 height 10
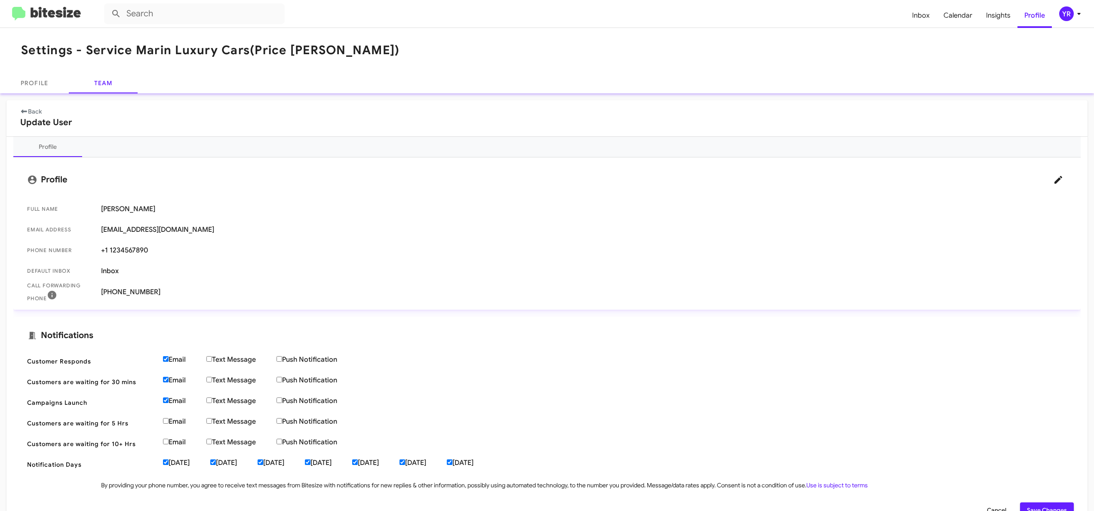
scroll to position [28, 0]
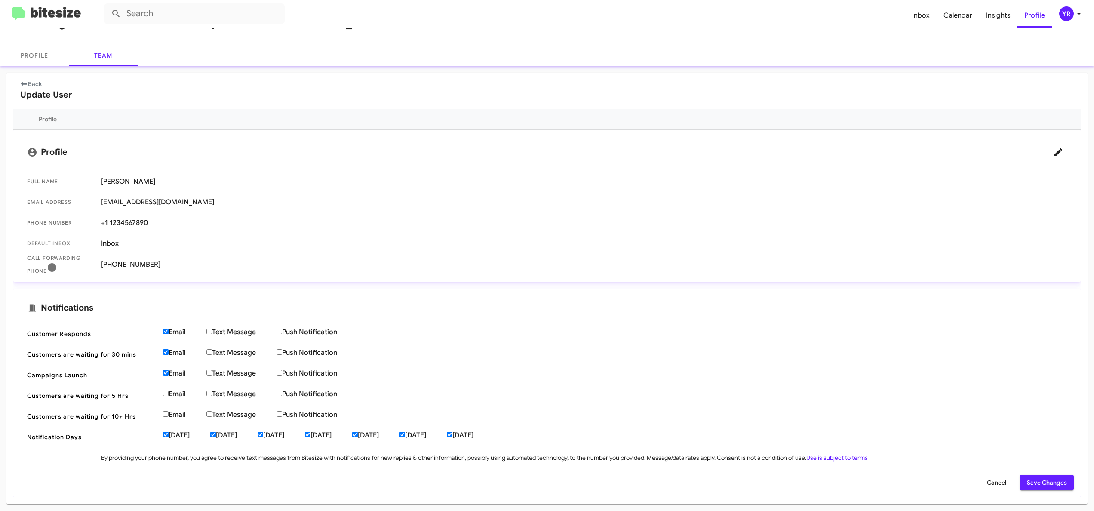
click at [163, 374] on input "Email" at bounding box center [166, 373] width 6 height 6
checkbox input "false"
click at [167, 351] on input "Email" at bounding box center [166, 352] width 6 height 6
checkbox input "false"
click at [166, 335] on label "Email" at bounding box center [184, 332] width 43 height 9
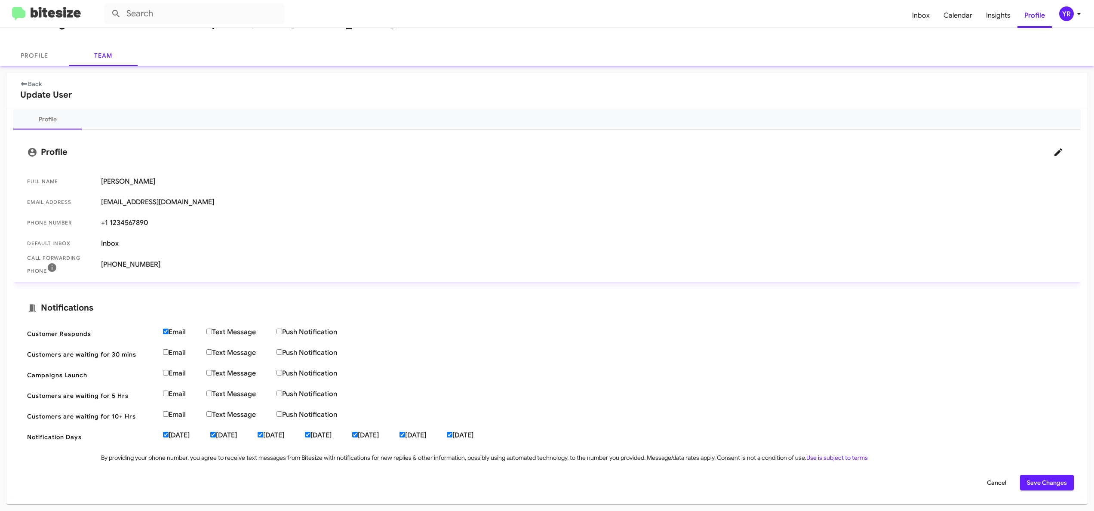
click at [166, 334] on input "Email" at bounding box center [166, 331] width 6 height 6
checkbox input "false"
click at [1027, 480] on span "Save Changes" at bounding box center [1047, 482] width 40 height 15
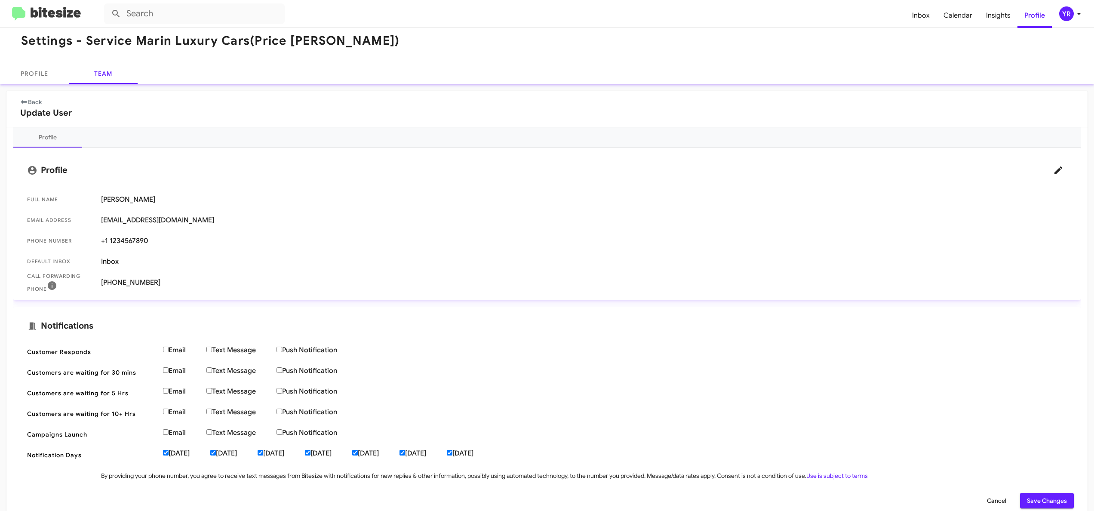
scroll to position [0, 0]
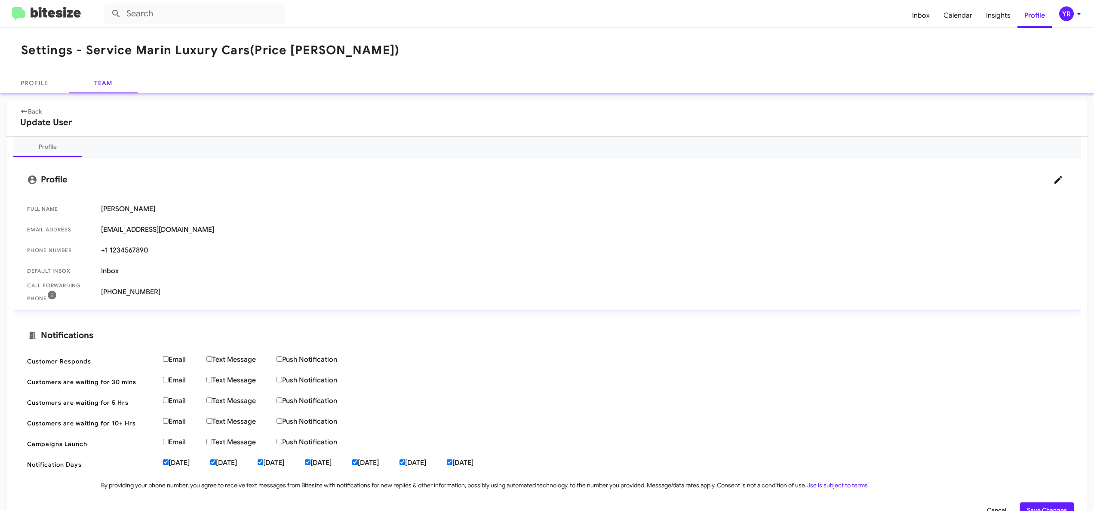
click at [28, 105] on mat-card "Back Update User Profile Profile Full Name [PERSON_NAME] Email Address [EMAIL_A…" at bounding box center [546, 315] width 1081 height 431
click at [31, 111] on link "Back" at bounding box center [30, 111] width 21 height 8
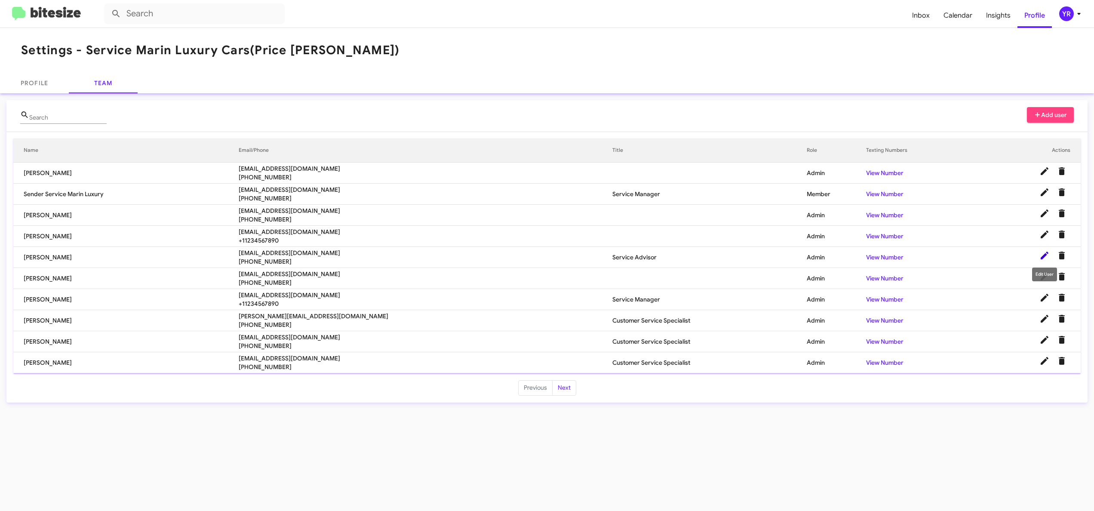
click at [1043, 257] on icon at bounding box center [1045, 256] width 8 height 8
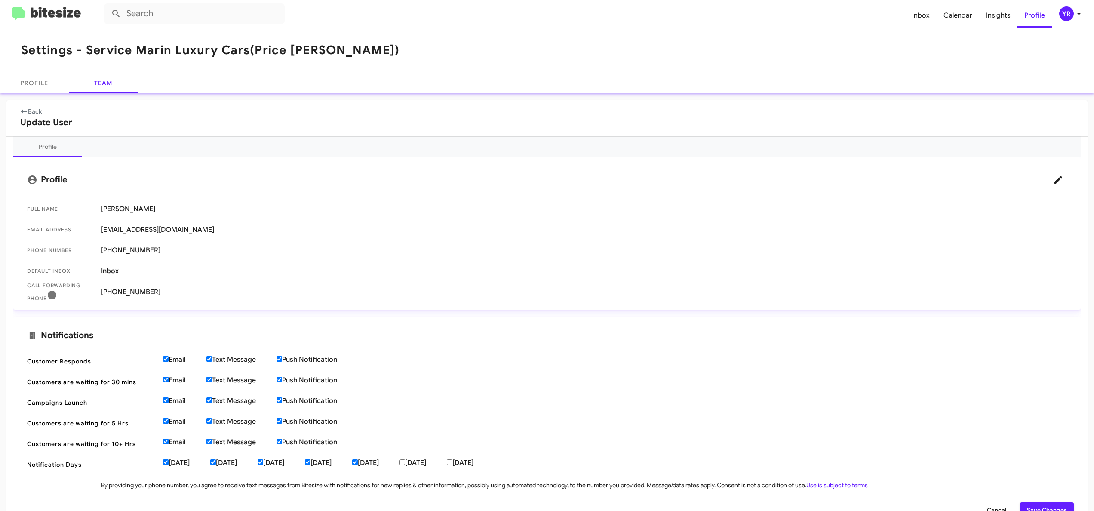
click at [211, 360] on input "Text Message" at bounding box center [209, 359] width 6 height 6
checkbox input "false"
click at [209, 379] on input "Text Message" at bounding box center [209, 380] width 6 height 6
checkbox input "false"
click at [210, 401] on input "Text Message" at bounding box center [209, 400] width 6 height 6
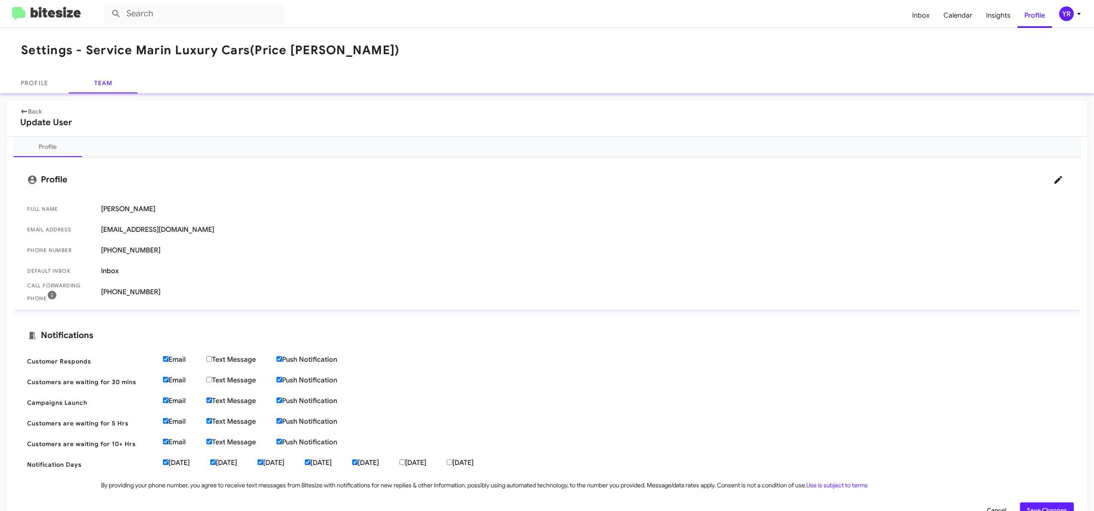
checkbox input "false"
click at [207, 422] on input "Text Message" at bounding box center [209, 421] width 6 height 6
checkbox input "false"
click at [209, 444] on input "Text Message" at bounding box center [209, 442] width 6 height 6
checkbox input "false"
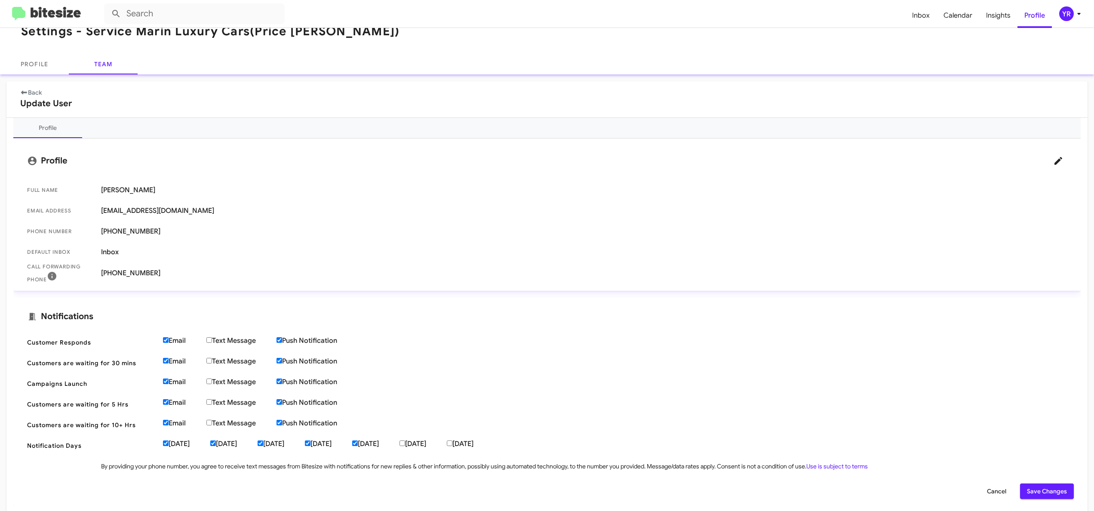
scroll to position [28, 0]
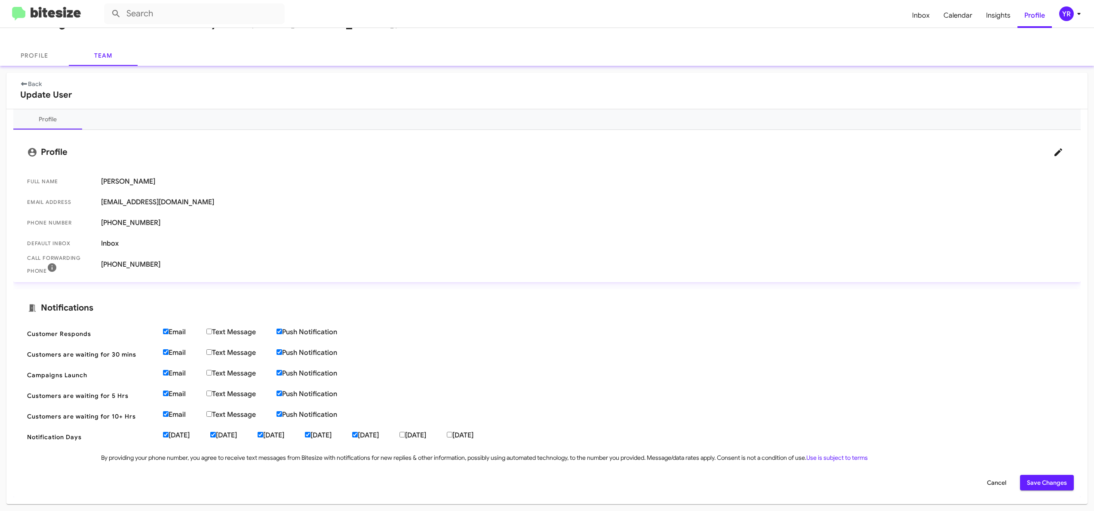
click at [1027, 488] on span "Save Changes" at bounding box center [1047, 482] width 40 height 15
click at [1032, 481] on span "Save Changes" at bounding box center [1047, 482] width 40 height 15
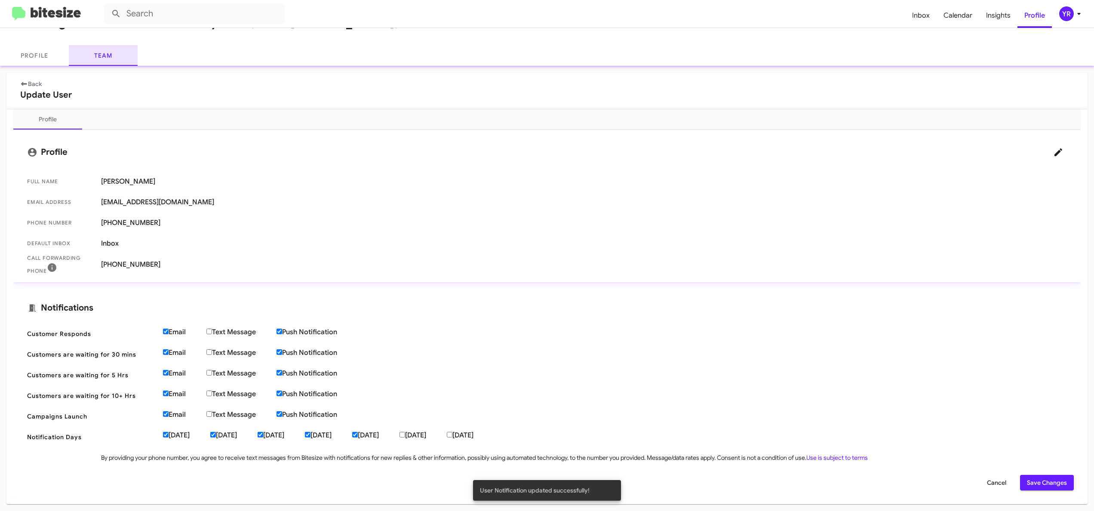
click at [94, 55] on link "Team" at bounding box center [103, 55] width 69 height 21
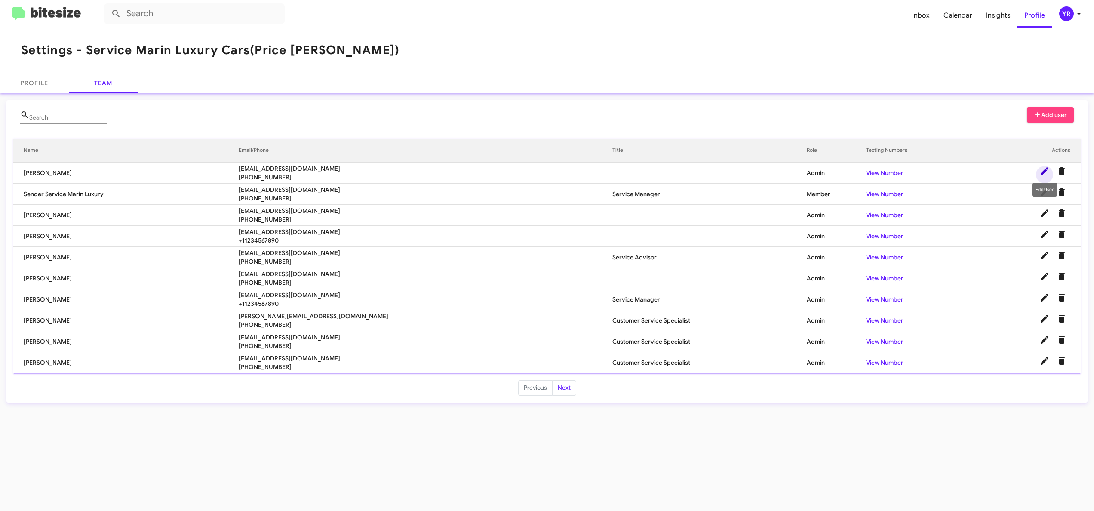
click at [1048, 169] on icon at bounding box center [1044, 171] width 10 height 10
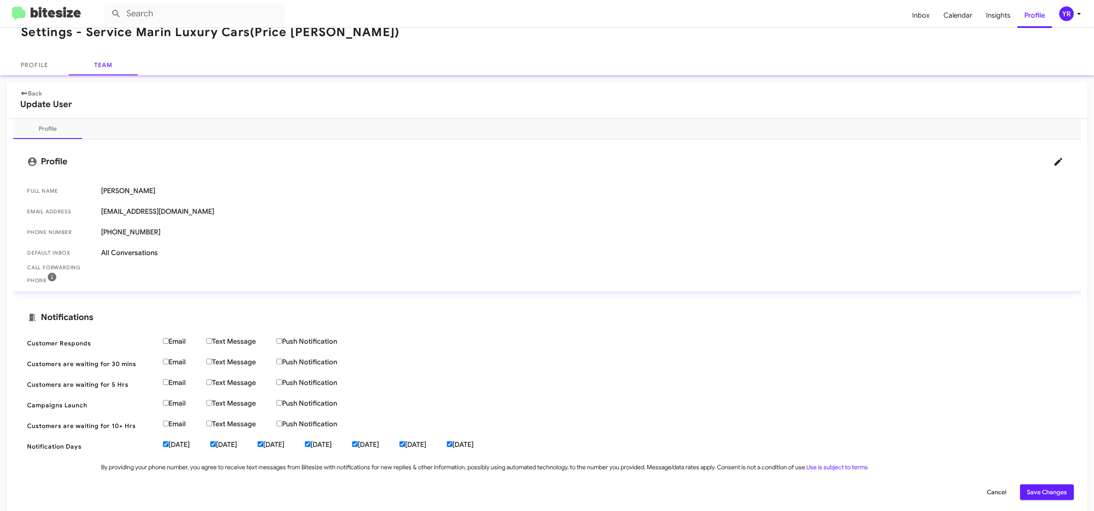
scroll to position [28, 0]
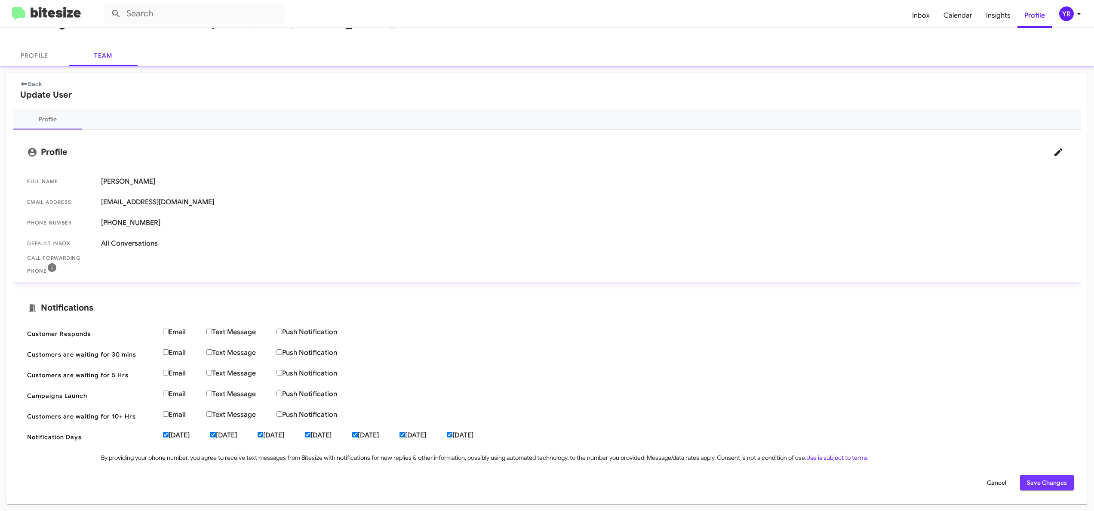
click at [1034, 478] on span "Save Changes" at bounding box center [1047, 482] width 40 height 15
click at [26, 81] on icon at bounding box center [24, 84] width 8 height 6
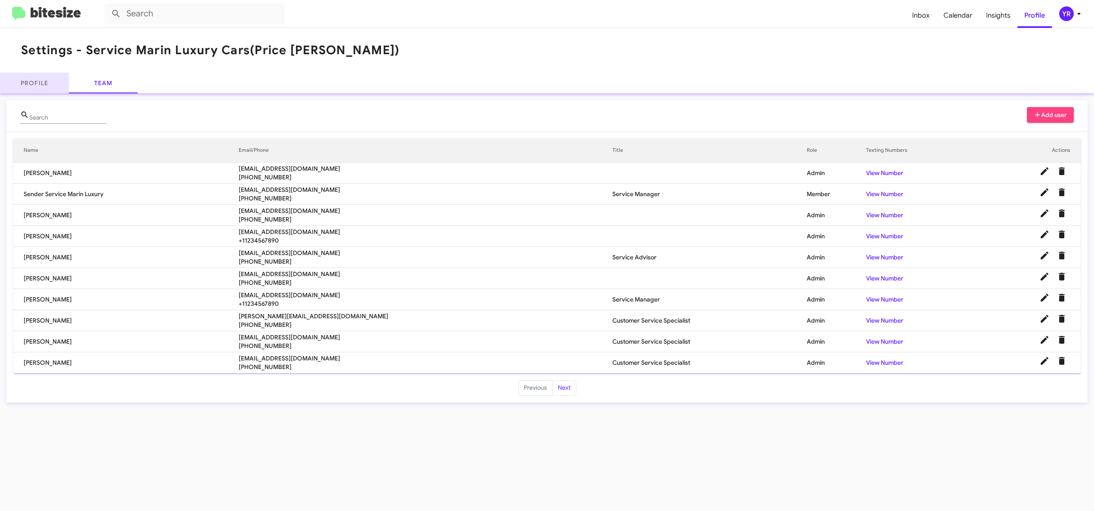
click at [30, 79] on link "Profile" at bounding box center [34, 83] width 69 height 21
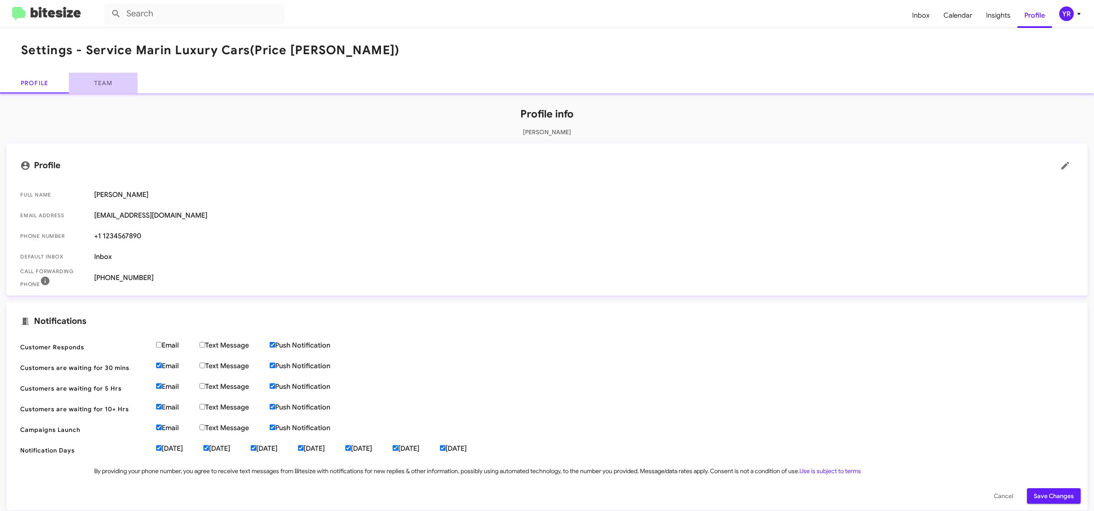
click at [90, 78] on link "Team" at bounding box center [103, 83] width 69 height 21
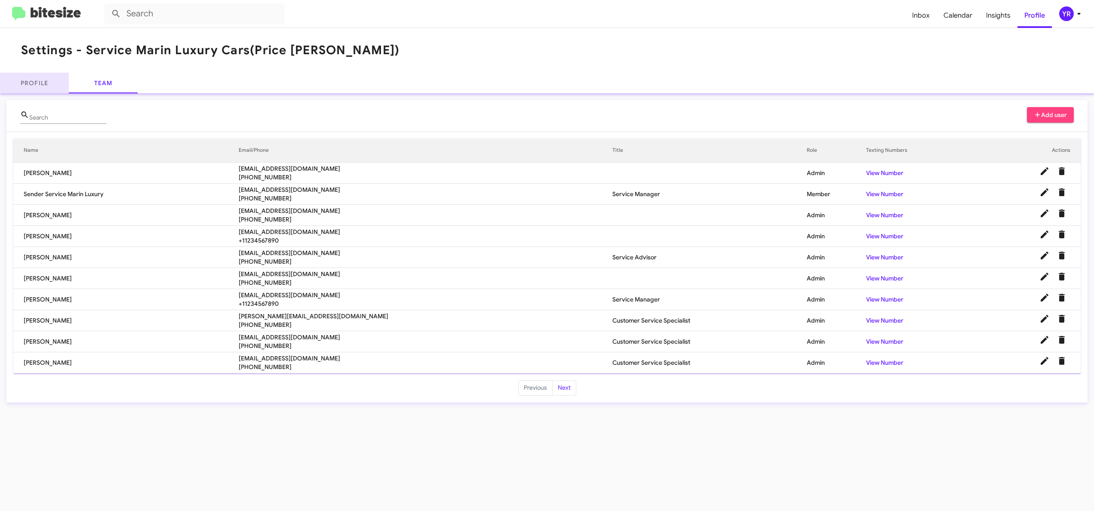
click at [35, 79] on link "Profile" at bounding box center [34, 83] width 69 height 21
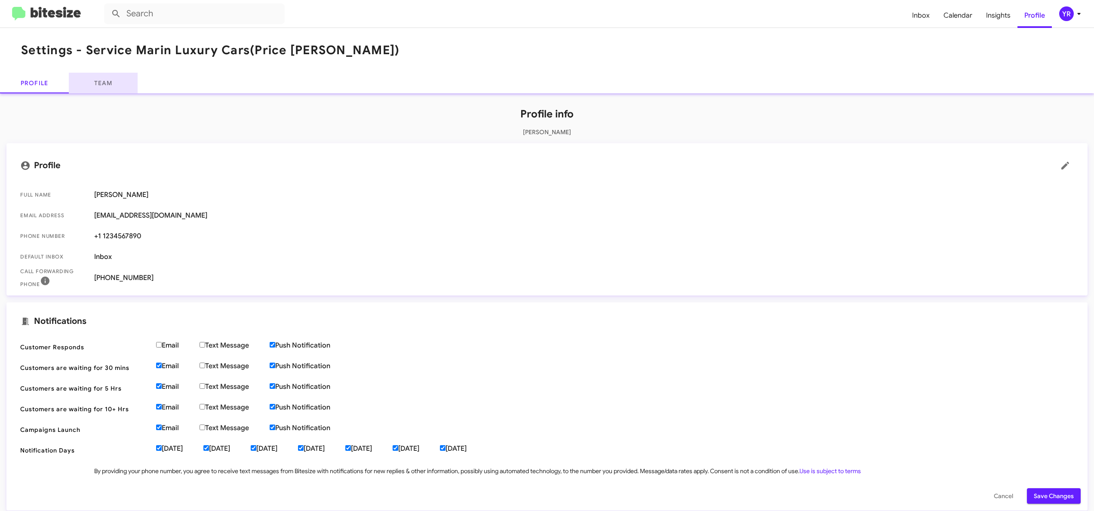
click at [92, 81] on link "Team" at bounding box center [103, 83] width 69 height 21
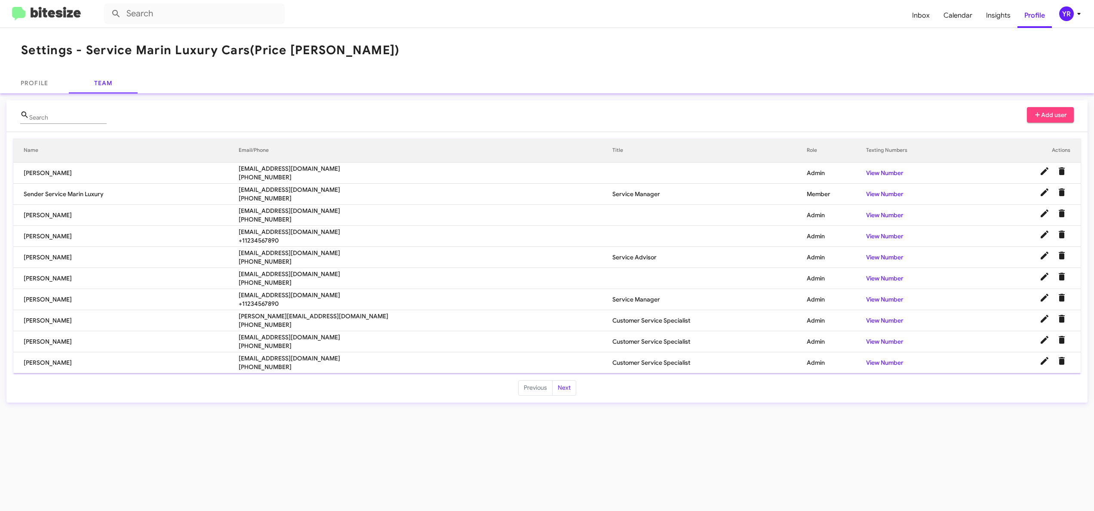
click at [838, 83] on div "Profile Team" at bounding box center [547, 83] width 1094 height 21
click at [562, 389] on button "Next" at bounding box center [564, 387] width 24 height 15
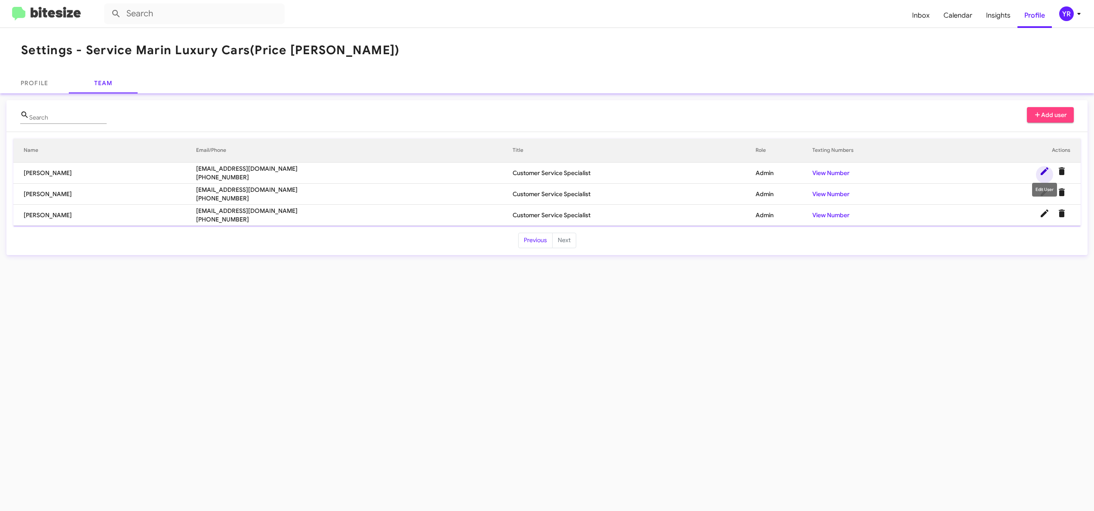
click at [1048, 167] on icon at bounding box center [1044, 171] width 10 height 10
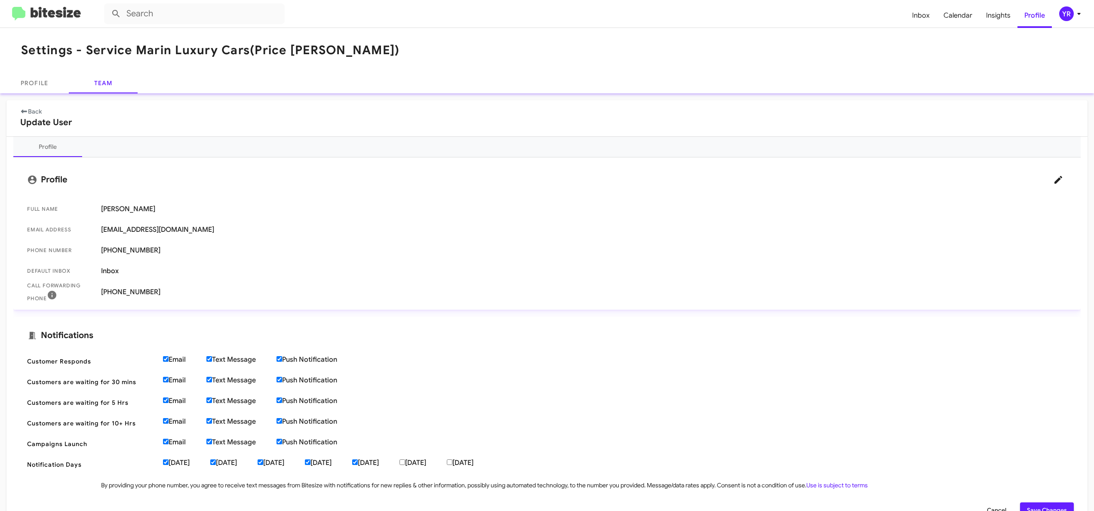
scroll to position [28, 0]
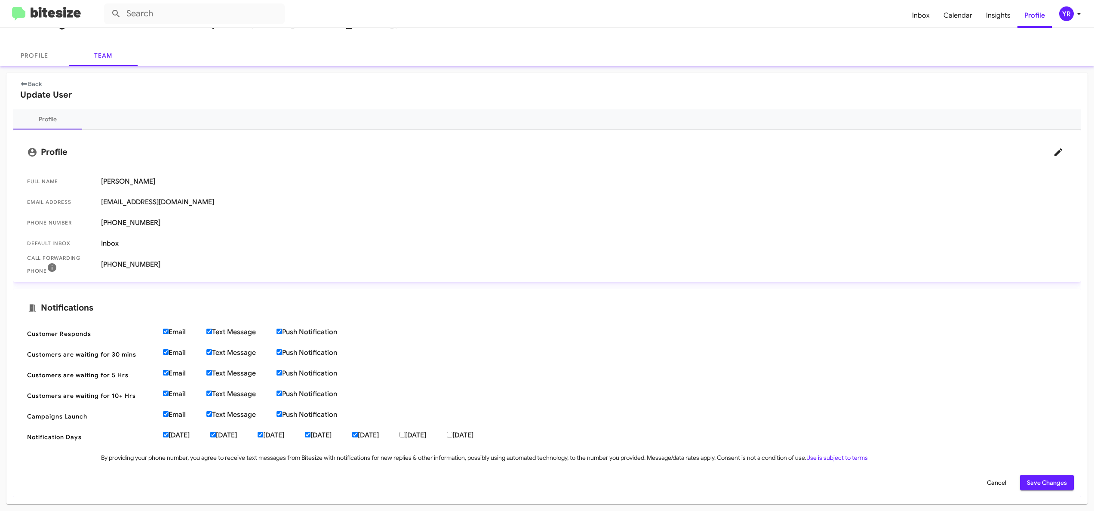
click at [212, 334] on input "Text Message" at bounding box center [209, 331] width 6 height 6
checkbox input "false"
click at [212, 351] on input "Text Message" at bounding box center [209, 352] width 6 height 6
checkbox input "false"
drag, startPoint x: 212, startPoint y: 370, endPoint x: 215, endPoint y: 391, distance: 21.8
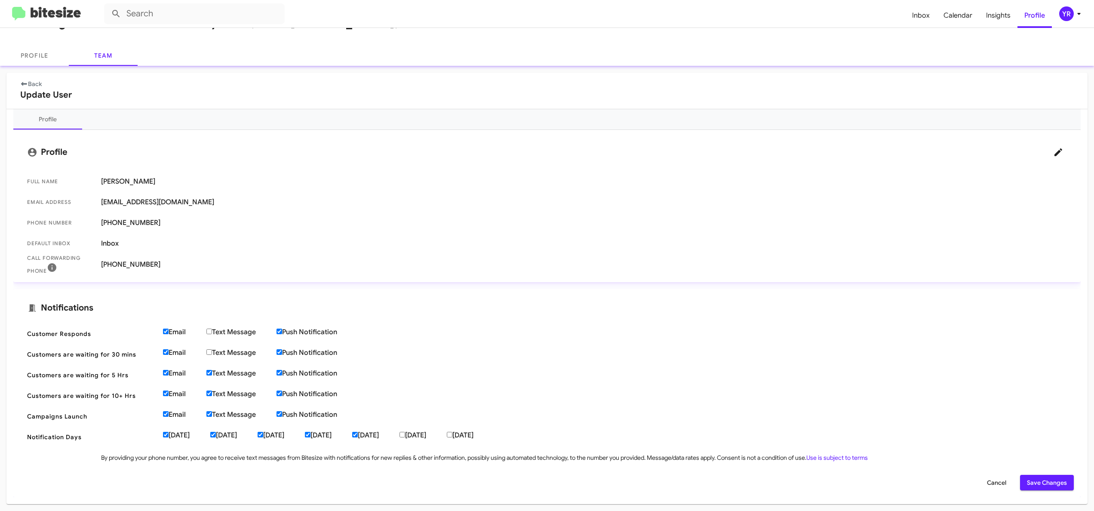
click at [212, 370] on input "Text Message" at bounding box center [209, 373] width 6 height 6
checkbox input "false"
drag, startPoint x: 209, startPoint y: 394, endPoint x: 209, endPoint y: 408, distance: 13.3
click at [209, 397] on label "Text Message" at bounding box center [241, 394] width 70 height 9
click at [209, 396] on input "Text Message" at bounding box center [209, 393] width 6 height 6
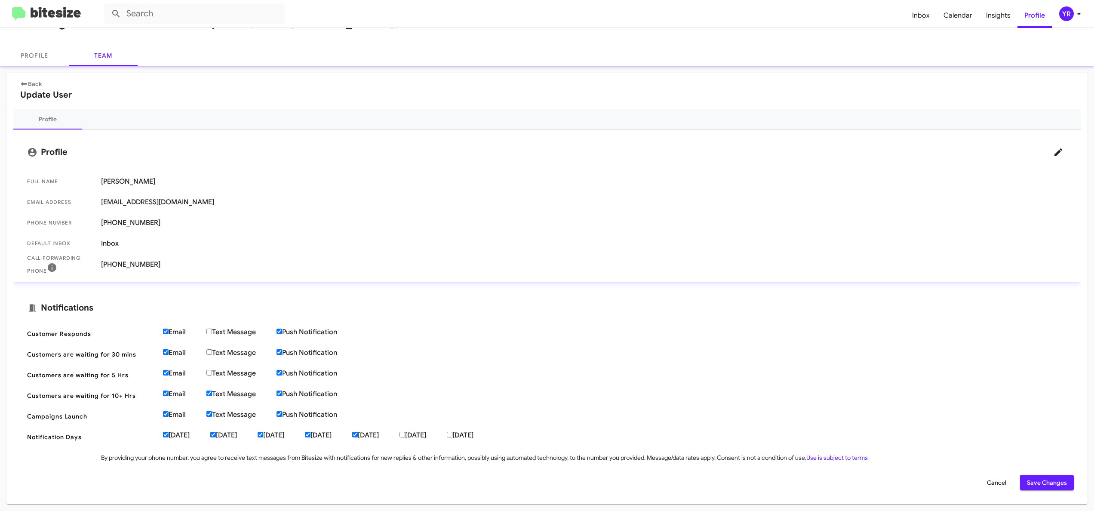
checkbox input "false"
click at [209, 416] on input "Text Message" at bounding box center [209, 414] width 6 height 6
checkbox input "false"
click at [1036, 490] on mat-card "Notifications Customer Responds Email Text Message Push Notification Customers …" at bounding box center [546, 393] width 1067 height 208
click at [1036, 487] on span "Save Changes" at bounding box center [1047, 482] width 40 height 15
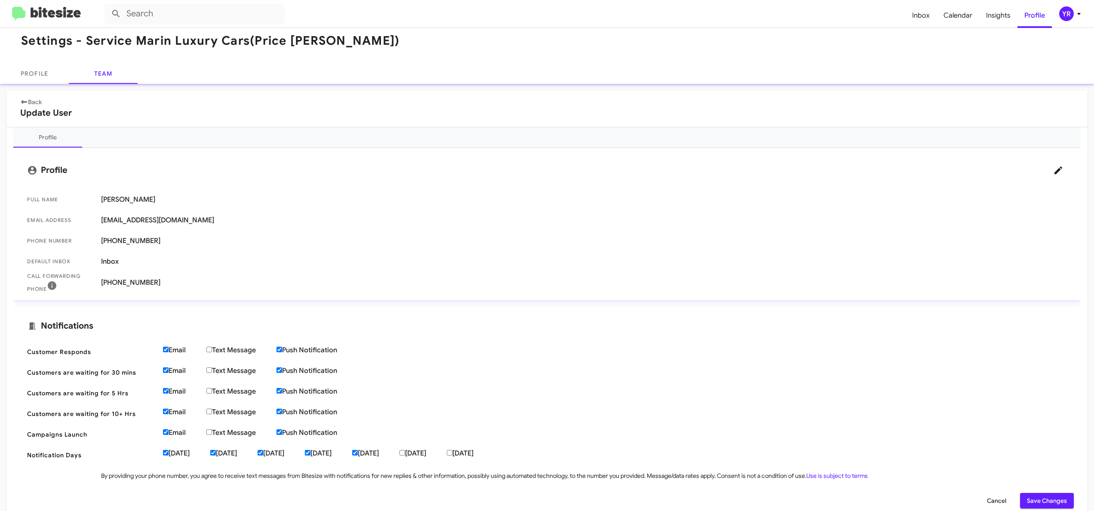
scroll to position [0, 0]
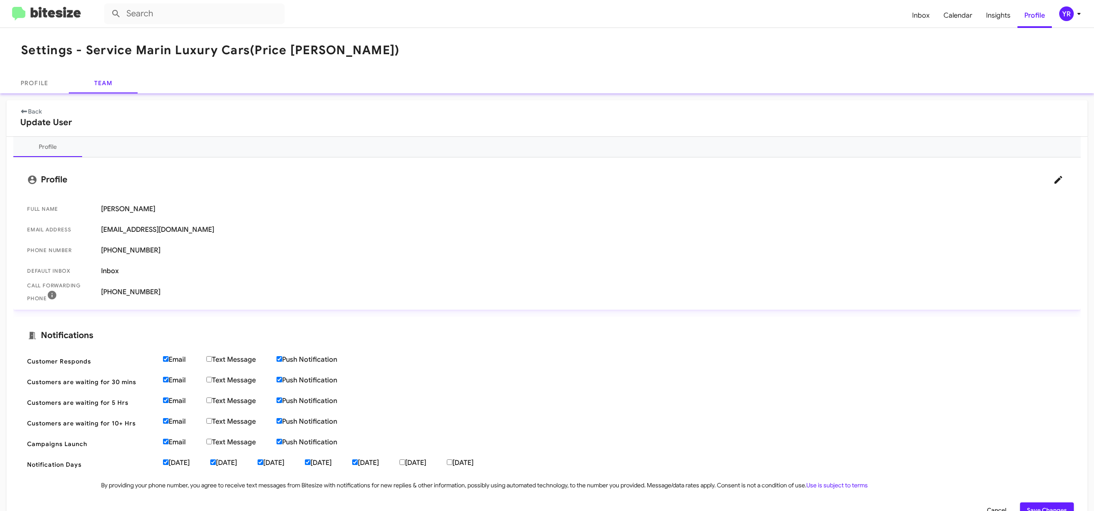
click at [33, 112] on link "Back" at bounding box center [30, 111] width 21 height 8
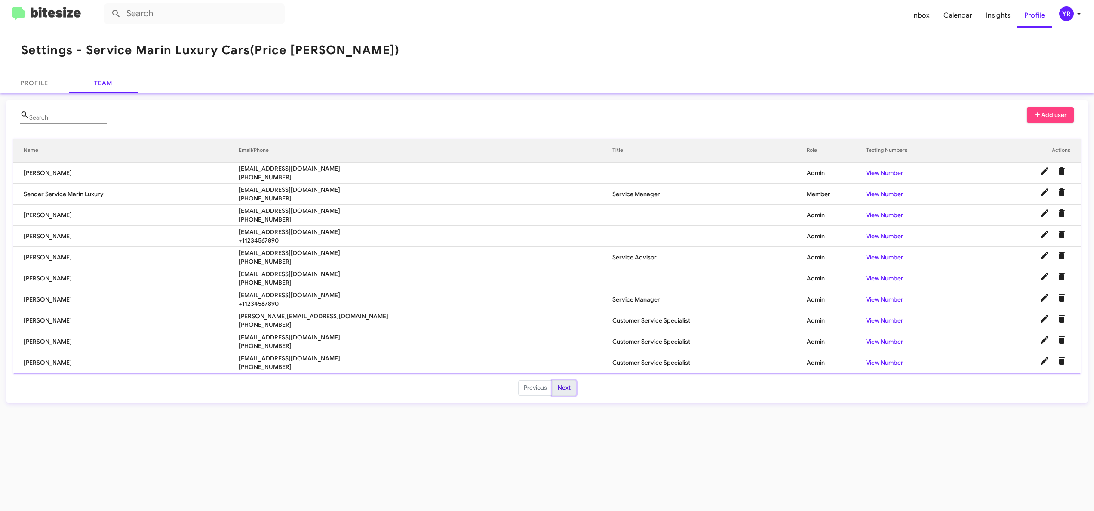
click at [561, 393] on button "Next" at bounding box center [564, 387] width 24 height 15
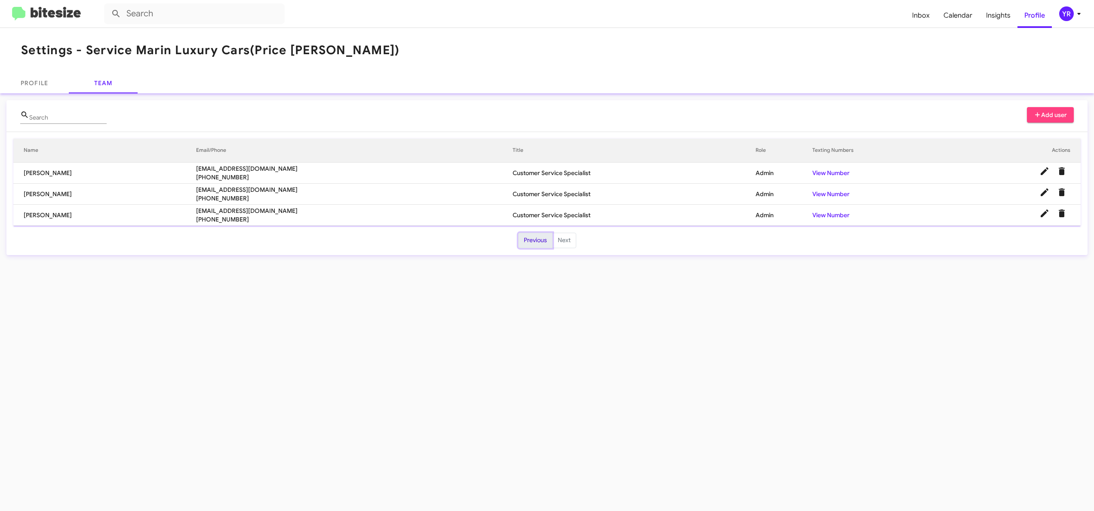
click at [522, 241] on button "Previous" at bounding box center [535, 240] width 34 height 15
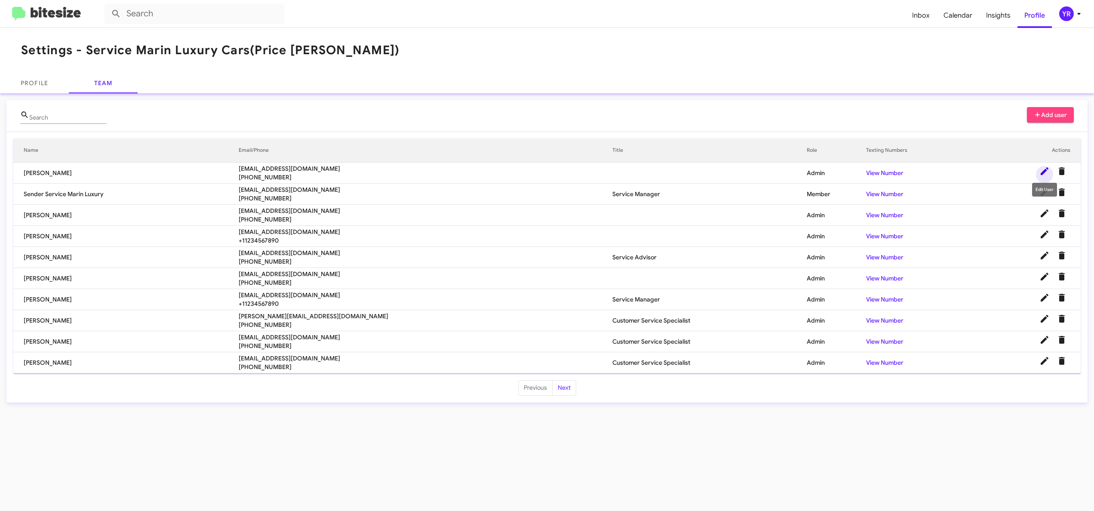
click at [1047, 174] on icon at bounding box center [1044, 171] width 10 height 10
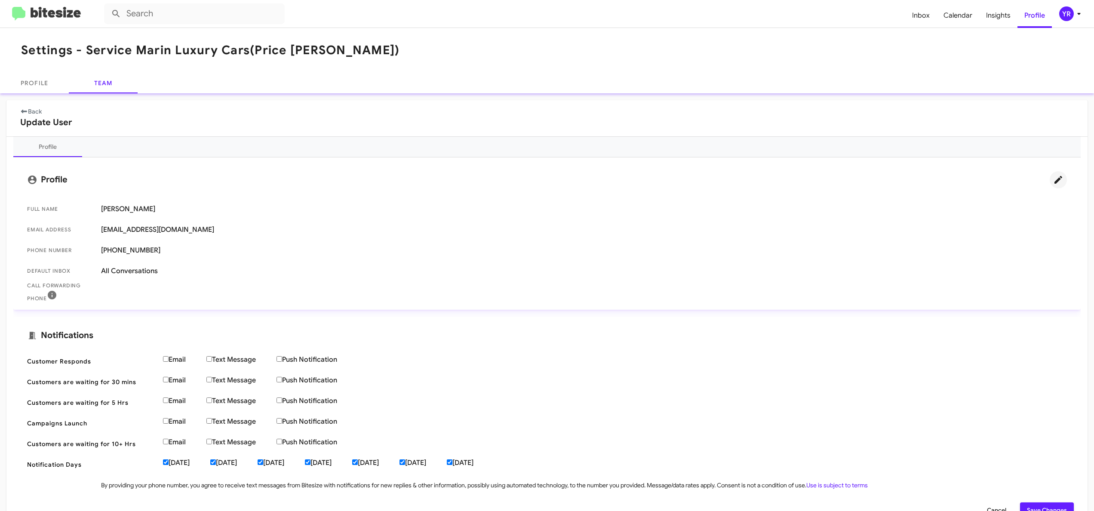
click at [1054, 177] on icon at bounding box center [1058, 180] width 8 height 8
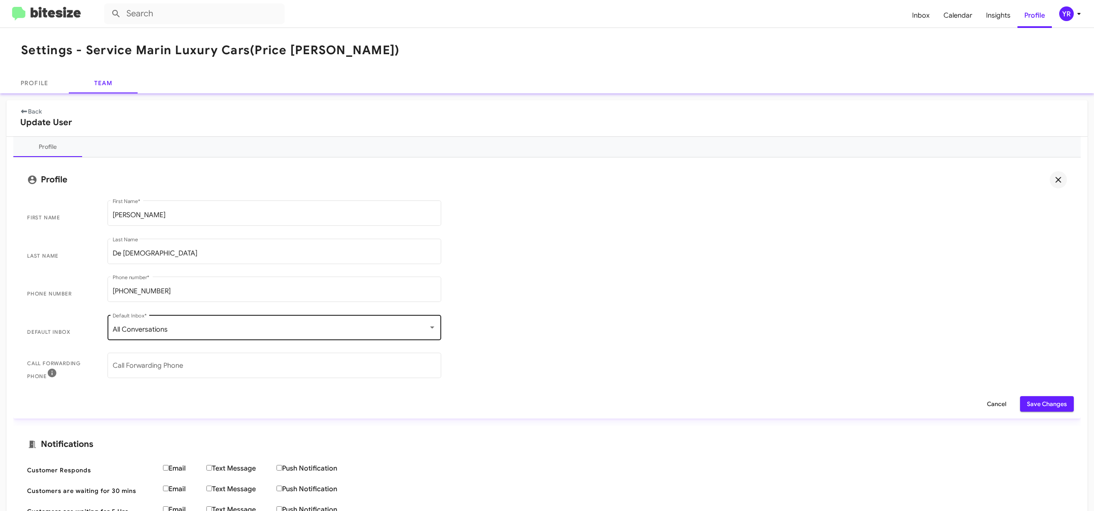
click at [187, 329] on div "All Conversations" at bounding box center [271, 329] width 316 height 8
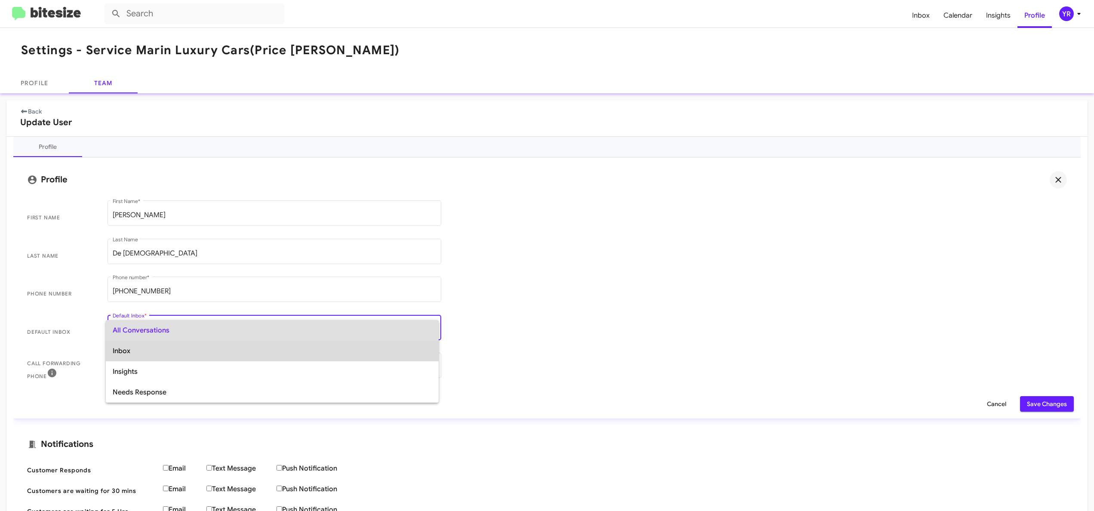
click at [166, 344] on span "Inbox" at bounding box center [272, 351] width 319 height 21
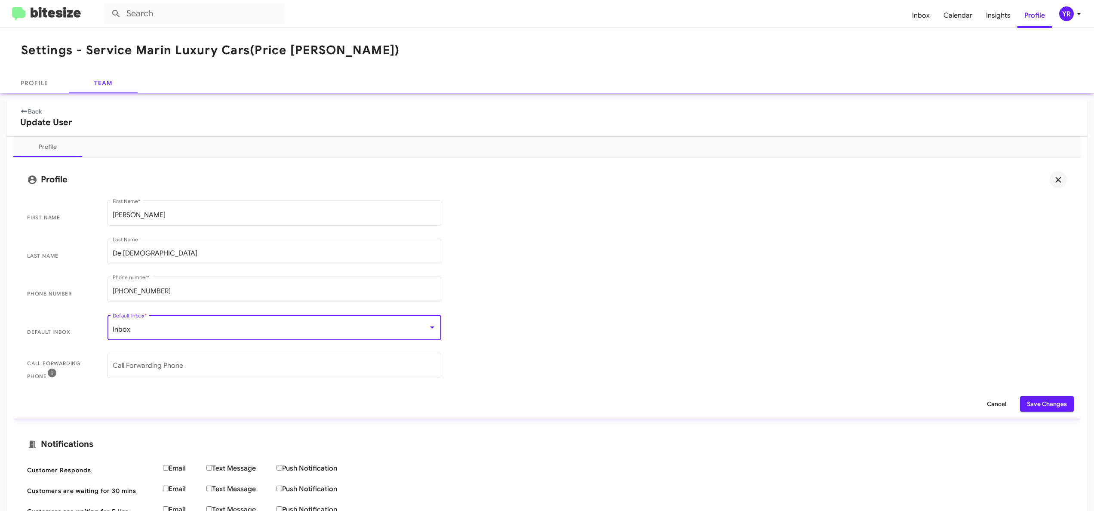
click at [1027, 401] on span "Save Changes" at bounding box center [1047, 403] width 40 height 15
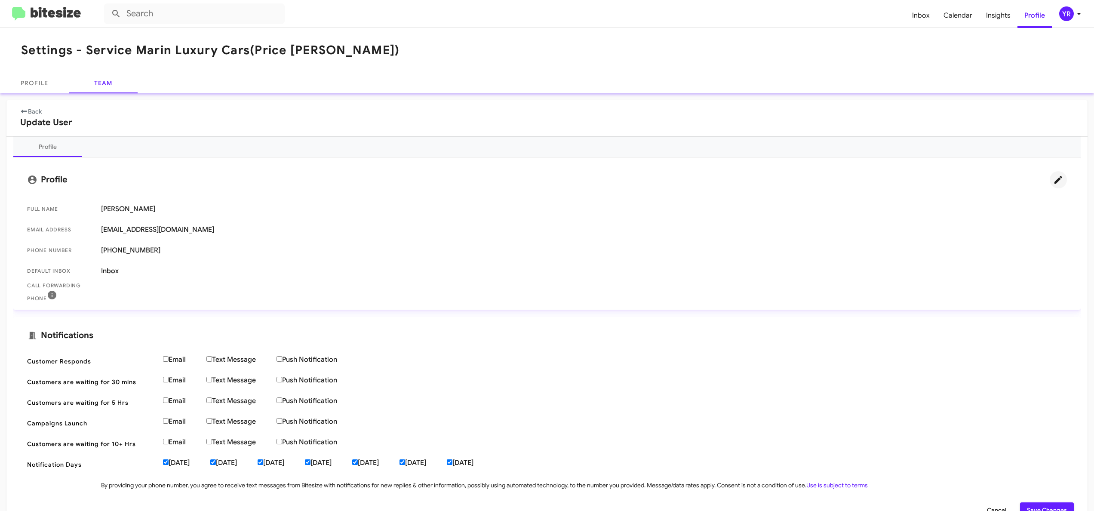
click at [97, 94] on div "Back Update User Profile Profile Full Name [PERSON_NAME] Email Address [EMAIL_A…" at bounding box center [547, 315] width 1094 height 445
click at [98, 89] on link "Team" at bounding box center [103, 83] width 69 height 21
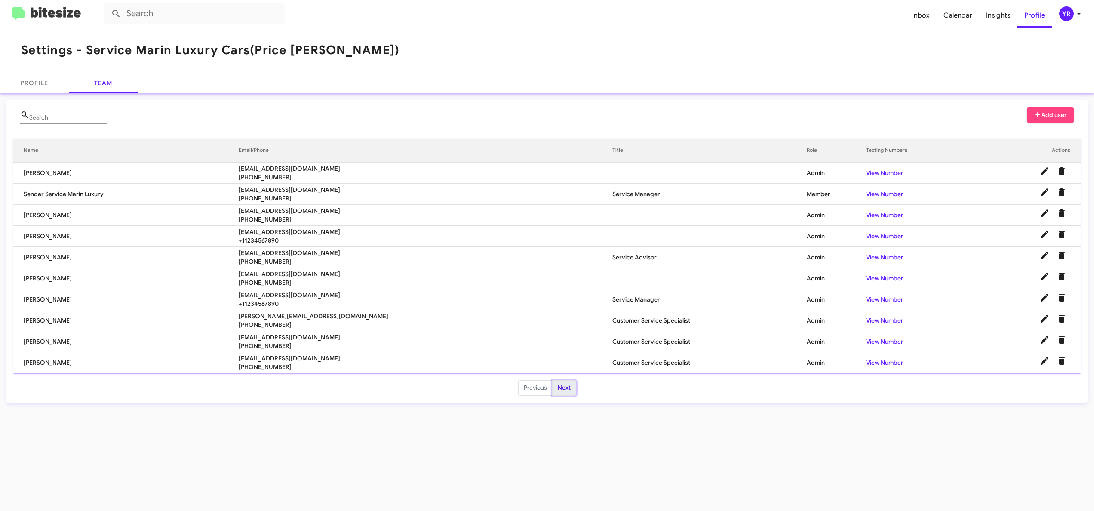
click at [556, 394] on button "Next" at bounding box center [564, 387] width 24 height 15
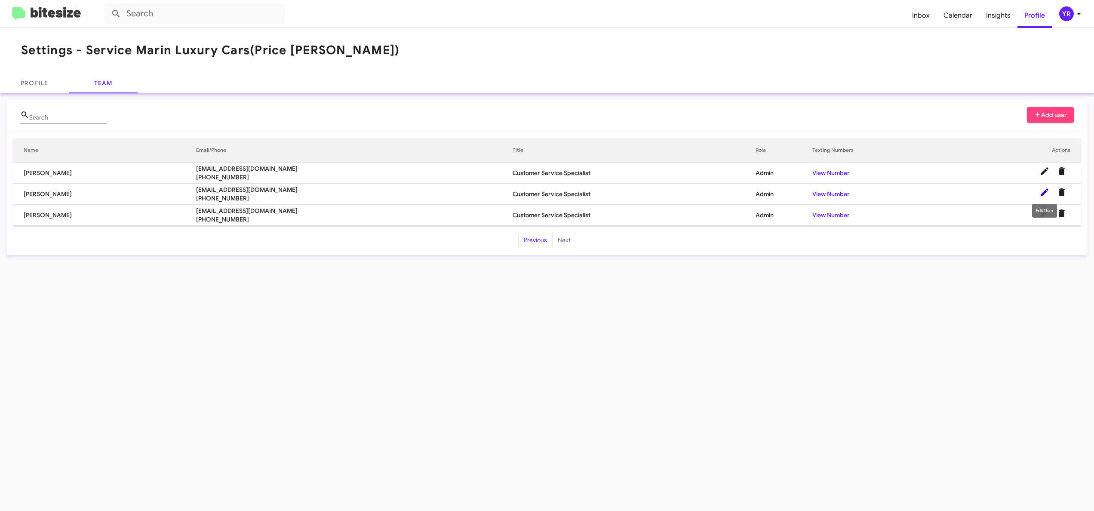
click at [1048, 190] on icon at bounding box center [1045, 192] width 8 height 8
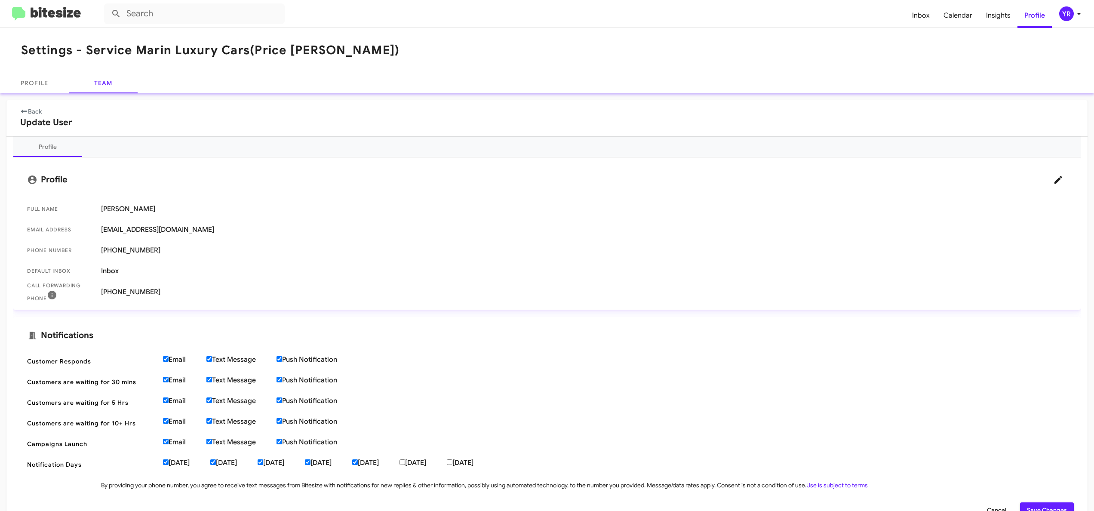
click at [210, 365] on span "Customer Responds Email Text Message Push Notification" at bounding box center [546, 361] width 1053 height 21
click at [209, 360] on input "Text Message" at bounding box center [209, 359] width 6 height 6
checkbox input "false"
click at [209, 380] on input "Text Message" at bounding box center [209, 380] width 6 height 6
checkbox input "false"
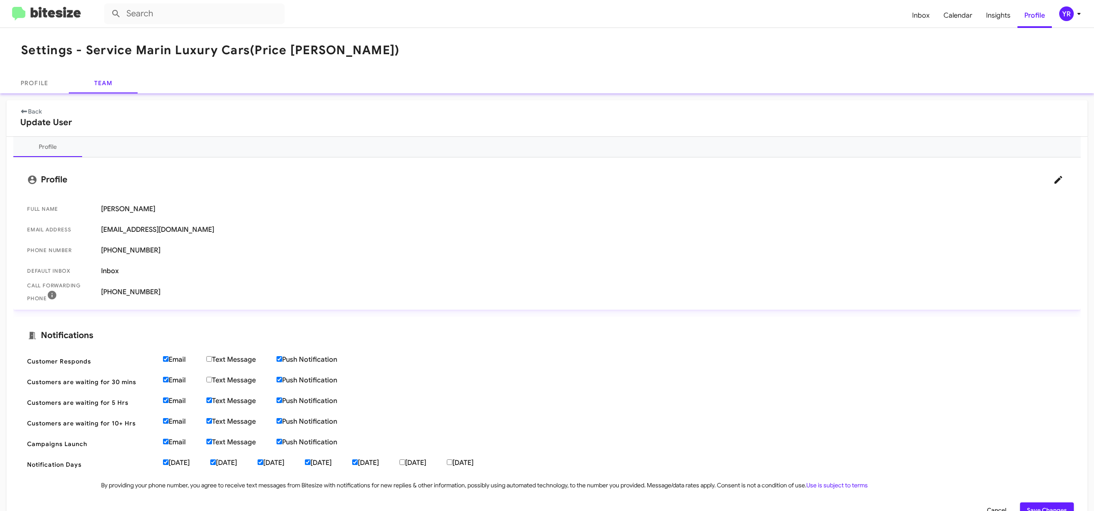
click at [210, 402] on input "Text Message" at bounding box center [209, 400] width 6 height 6
checkbox input "false"
click at [212, 424] on input "Text Message" at bounding box center [209, 421] width 6 height 6
checkbox input "false"
click at [210, 441] on input "Text Message" at bounding box center [209, 442] width 6 height 6
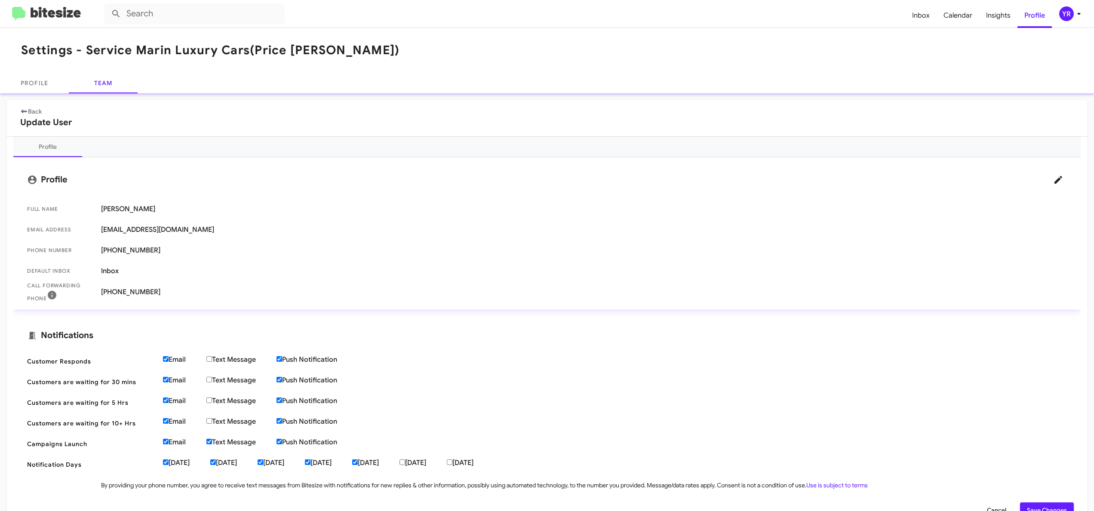
checkbox input "false"
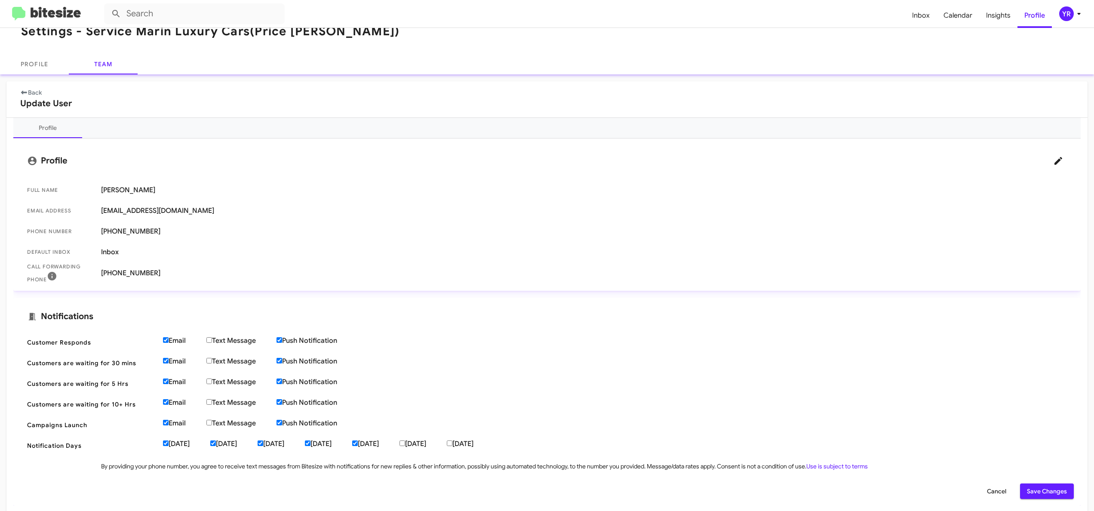
scroll to position [28, 0]
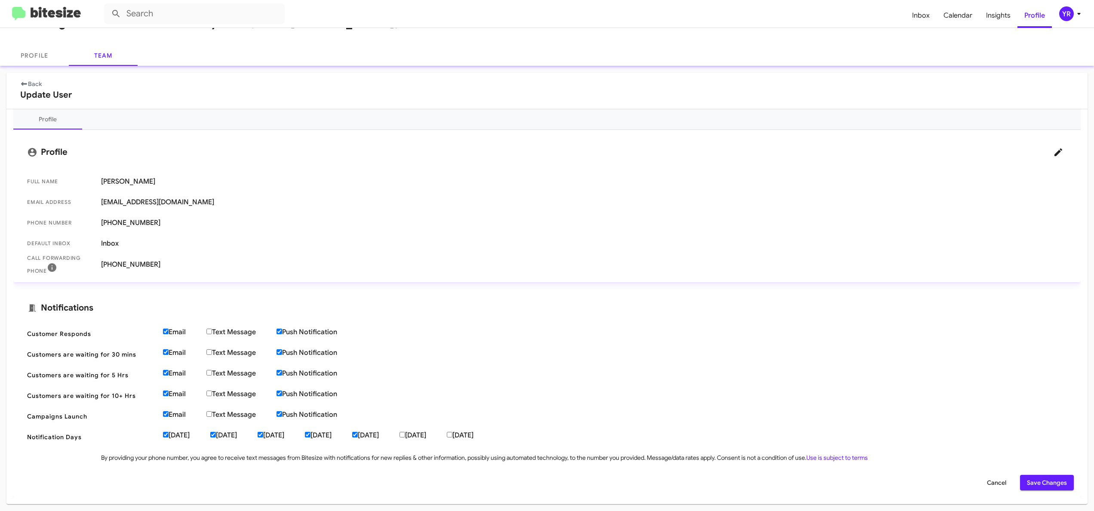
click at [1027, 486] on span "Save Changes" at bounding box center [1047, 482] width 40 height 15
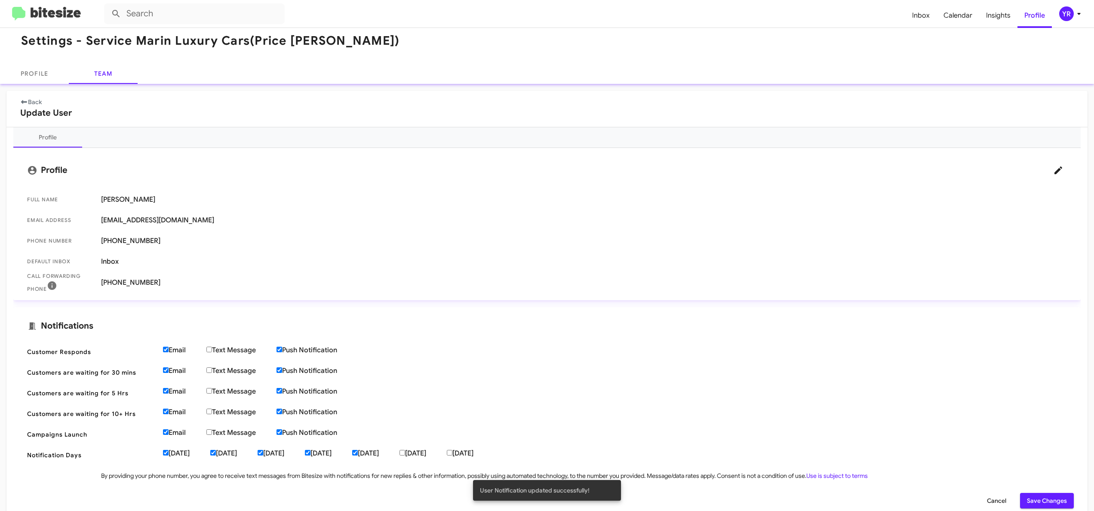
scroll to position [0, 0]
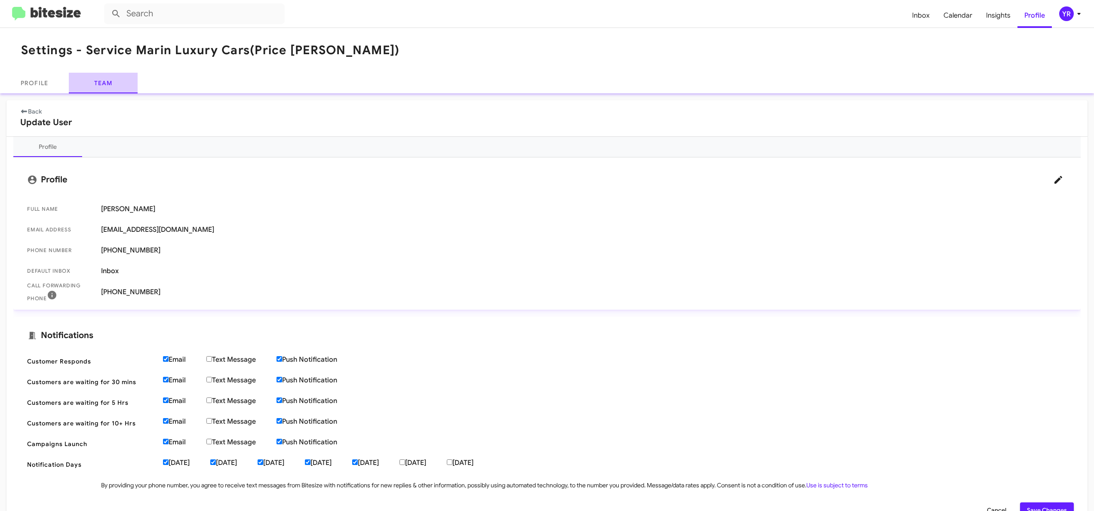
click at [105, 83] on link "Team" at bounding box center [103, 83] width 69 height 21
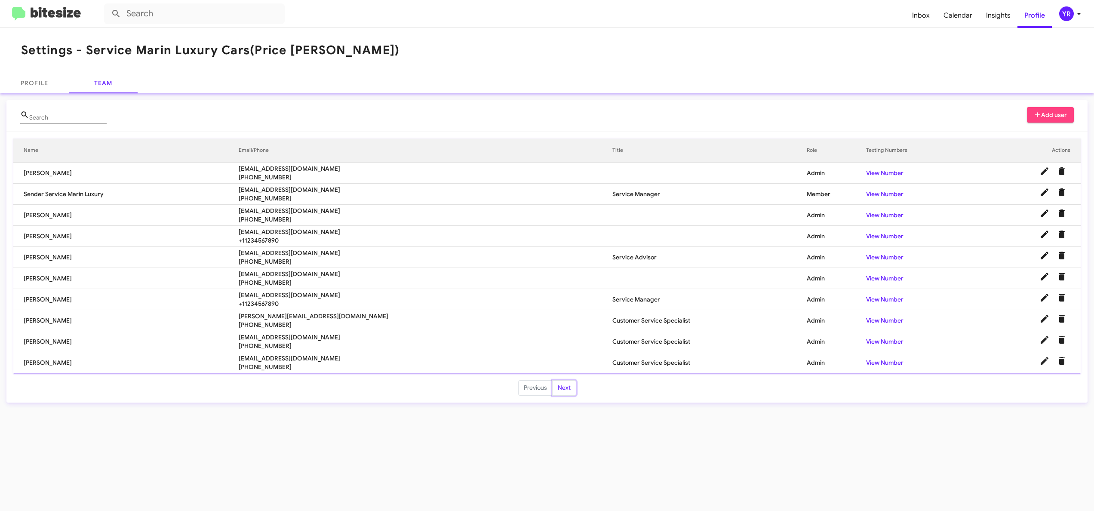
click at [566, 396] on button "Next" at bounding box center [564, 387] width 24 height 15
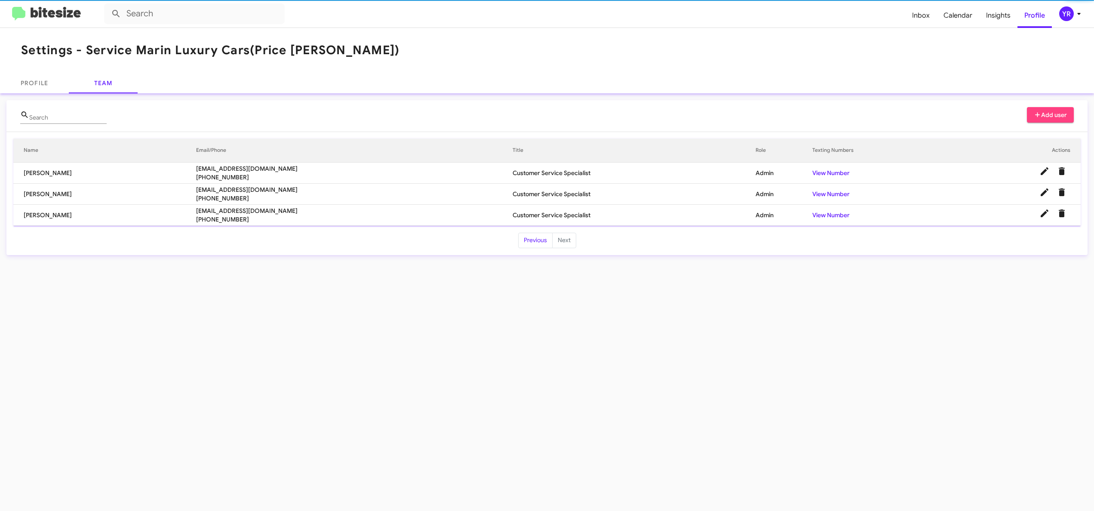
click at [566, 396] on div "Settings - Service Marin Luxury Cars (Price [PERSON_NAME]) Profile Team Search …" at bounding box center [547, 269] width 1094 height 483
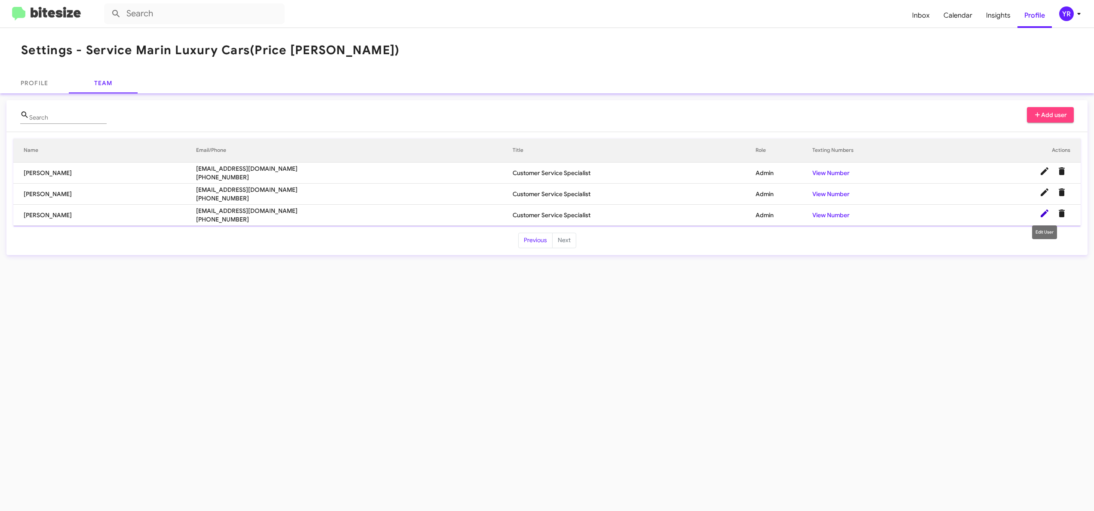
click at [1044, 213] on icon at bounding box center [1045, 213] width 8 height 8
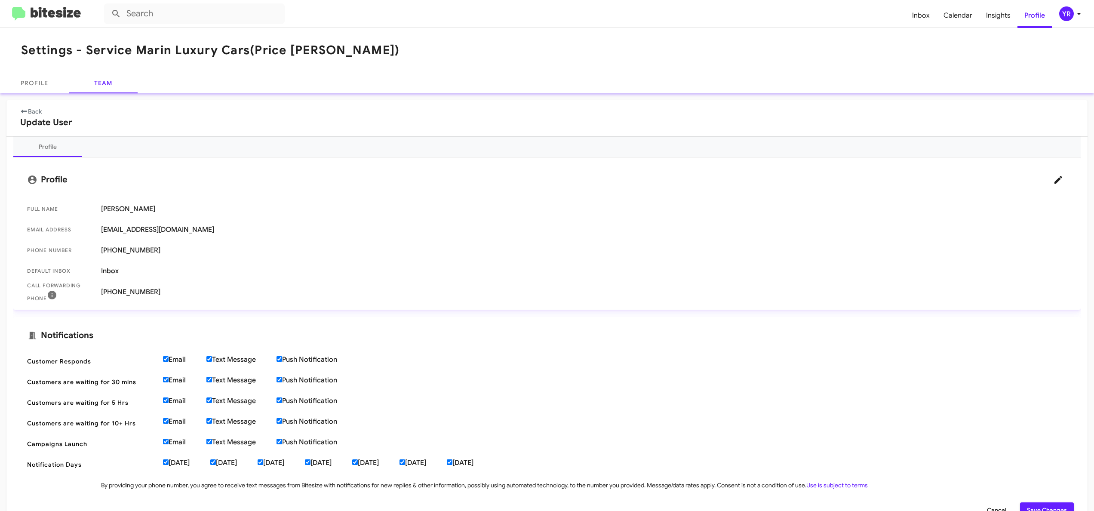
click at [210, 360] on input "Text Message" at bounding box center [209, 359] width 6 height 6
checkbox input "false"
click at [210, 385] on span "Customers are waiting for 30 mins Email Text Message Push Notification" at bounding box center [546, 381] width 1053 height 21
click at [211, 382] on input "Text Message" at bounding box center [209, 380] width 6 height 6
checkbox input "false"
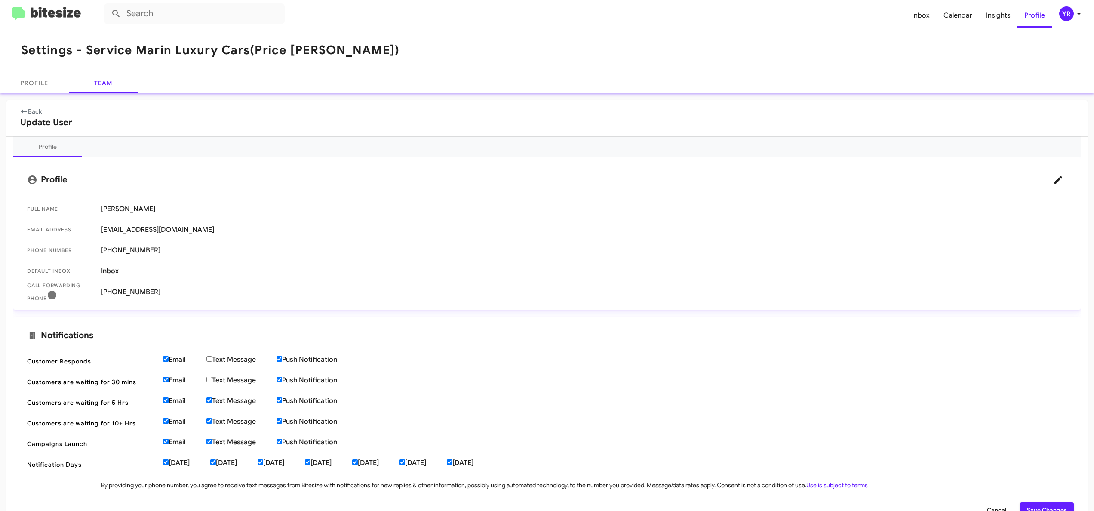
click at [210, 402] on input "Text Message" at bounding box center [209, 400] width 6 height 6
checkbox input "false"
click at [209, 415] on span "Customers are waiting for 10+ Hrs Email Text Message Push Notification" at bounding box center [546, 423] width 1053 height 21
click at [210, 424] on input "Text Message" at bounding box center [209, 421] width 6 height 6
checkbox input "false"
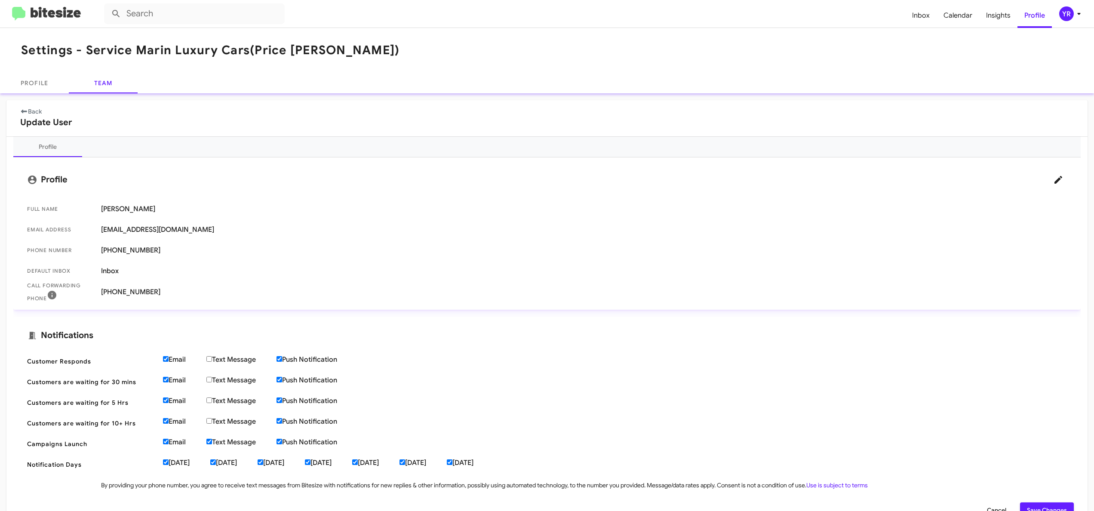
click at [212, 441] on input "Text Message" at bounding box center [209, 442] width 6 height 6
checkbox input "false"
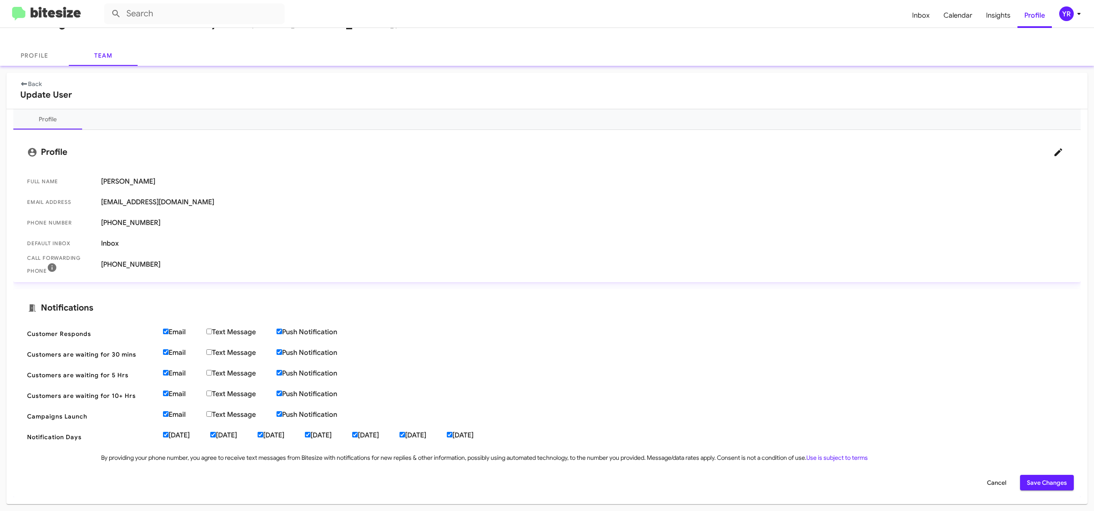
click at [1032, 475] on span "Save Changes" at bounding box center [1047, 482] width 40 height 15
click at [1030, 476] on span "Save Changes" at bounding box center [1047, 482] width 40 height 15
click at [114, 58] on link "Team" at bounding box center [103, 55] width 69 height 21
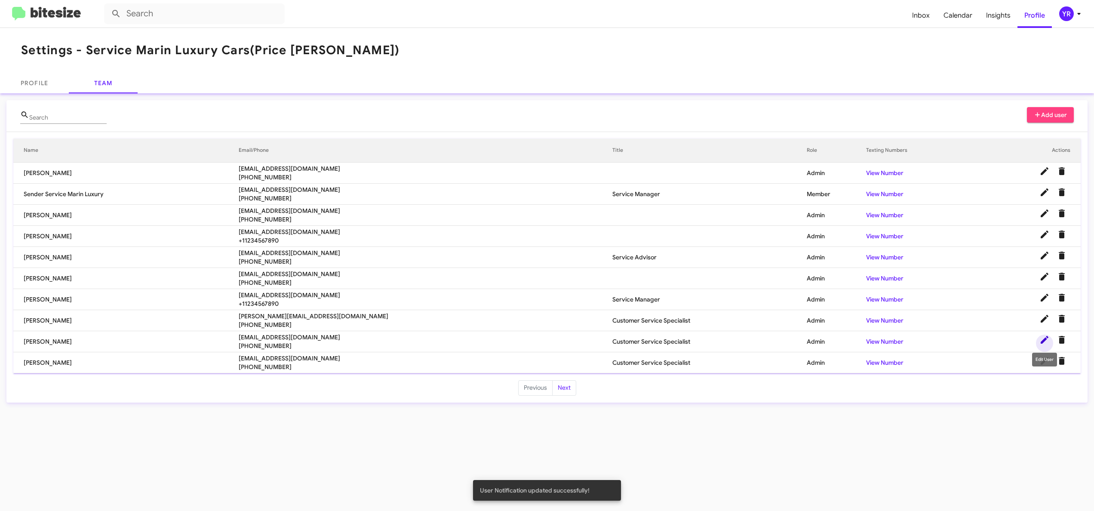
click at [1046, 341] on icon at bounding box center [1044, 340] width 10 height 10
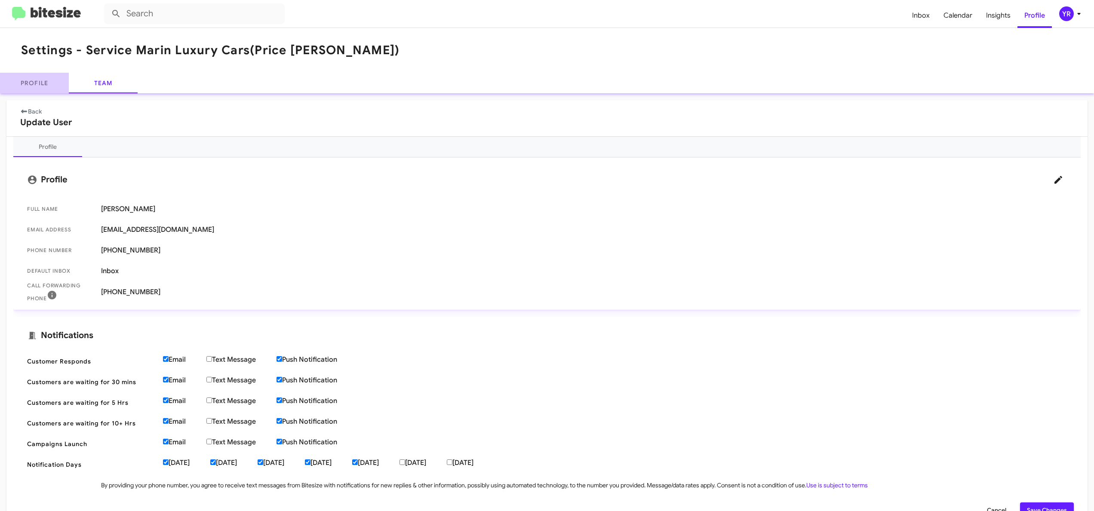
click at [45, 88] on link "Profile" at bounding box center [34, 83] width 69 height 21
